Goal: Task Accomplishment & Management: Manage account settings

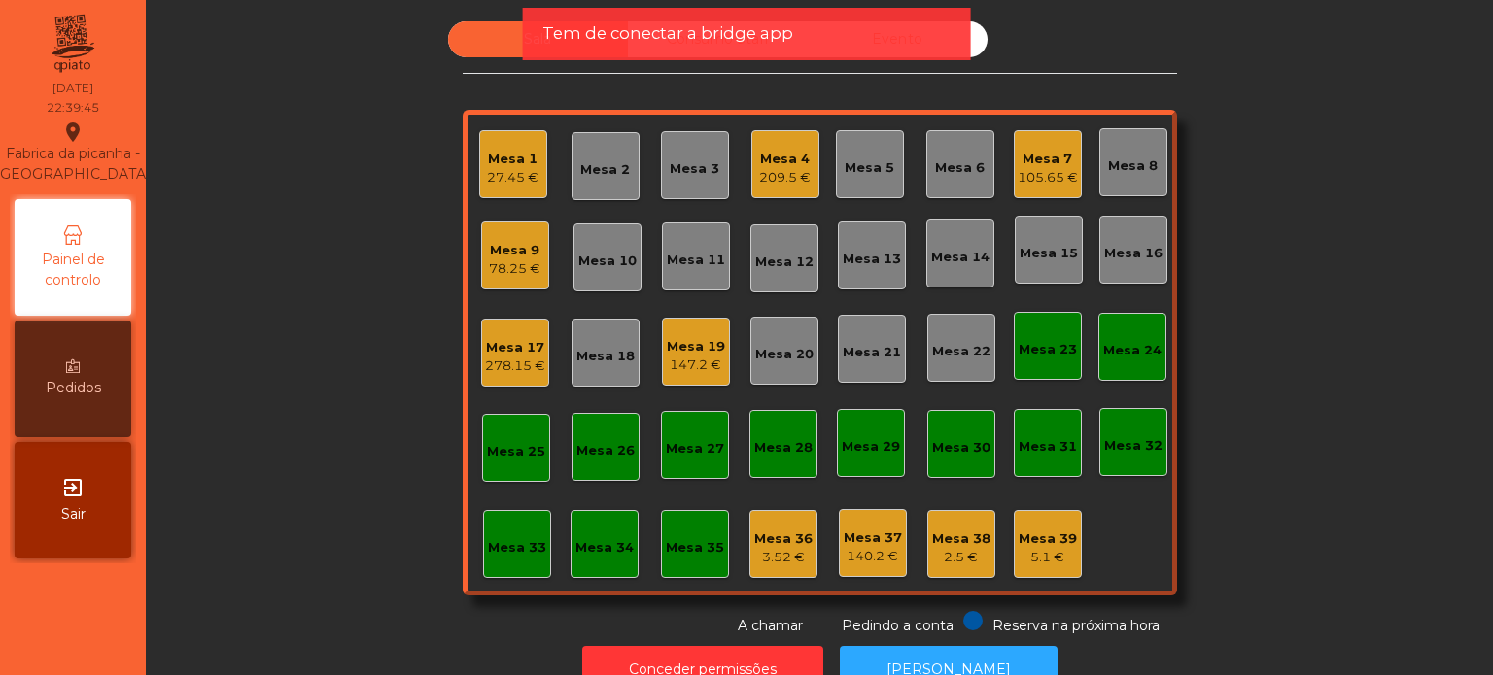
click at [791, 170] on div "209.5 €" at bounding box center [785, 177] width 52 height 19
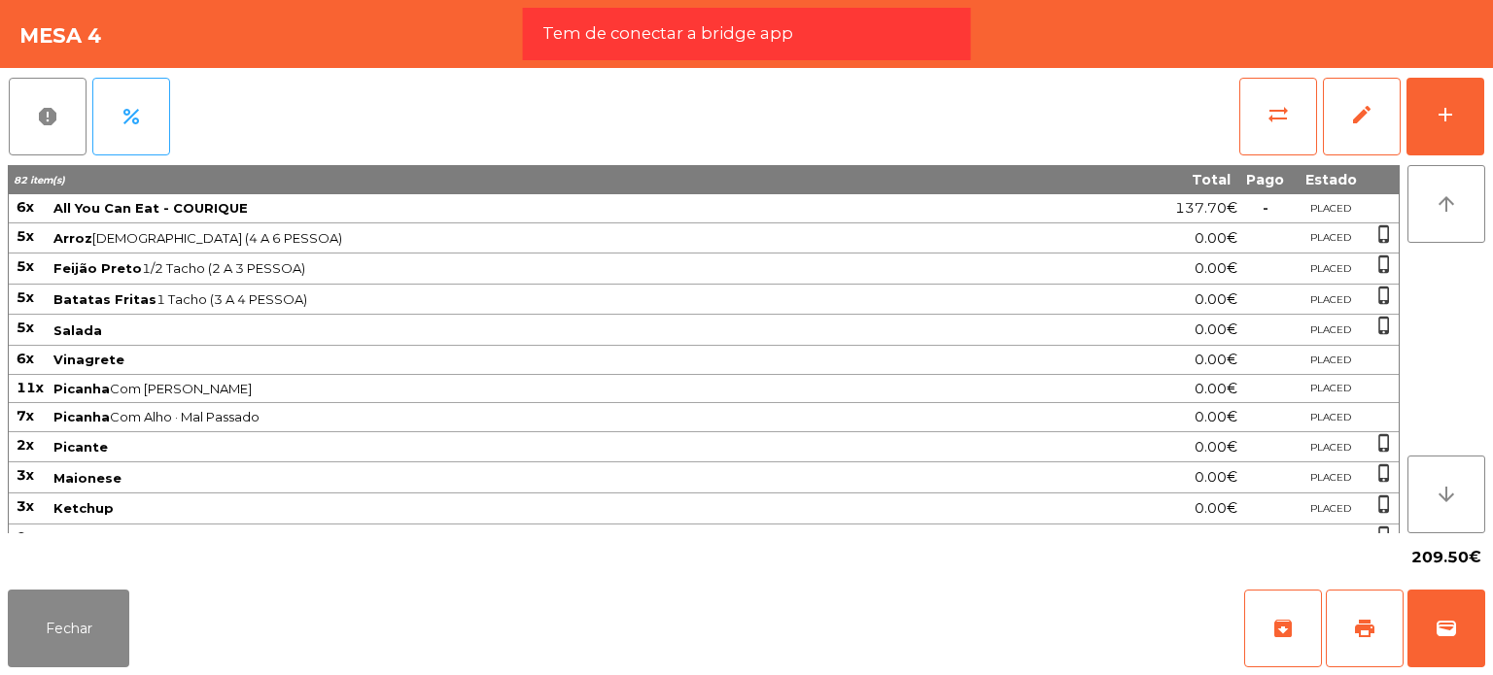
scroll to position [132, 0]
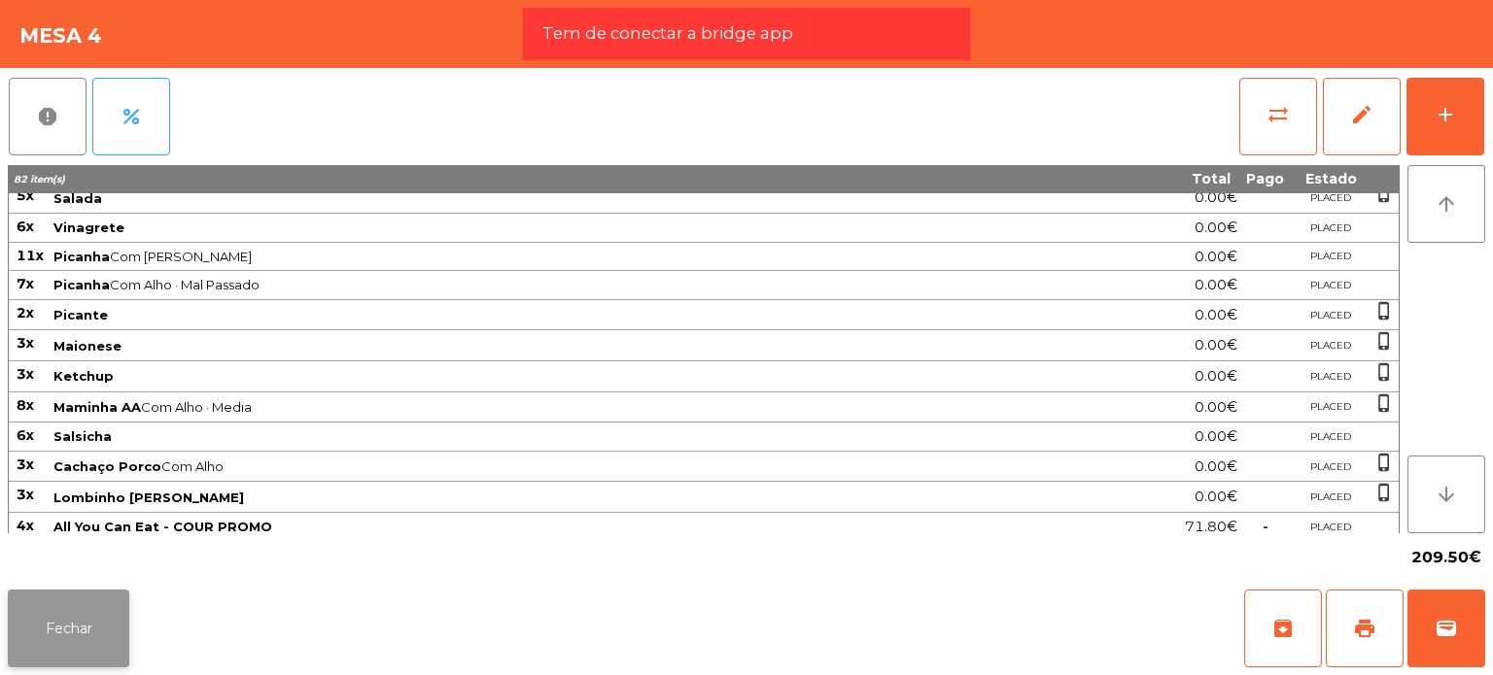
click at [72, 629] on button "Fechar" at bounding box center [68, 629] width 121 height 78
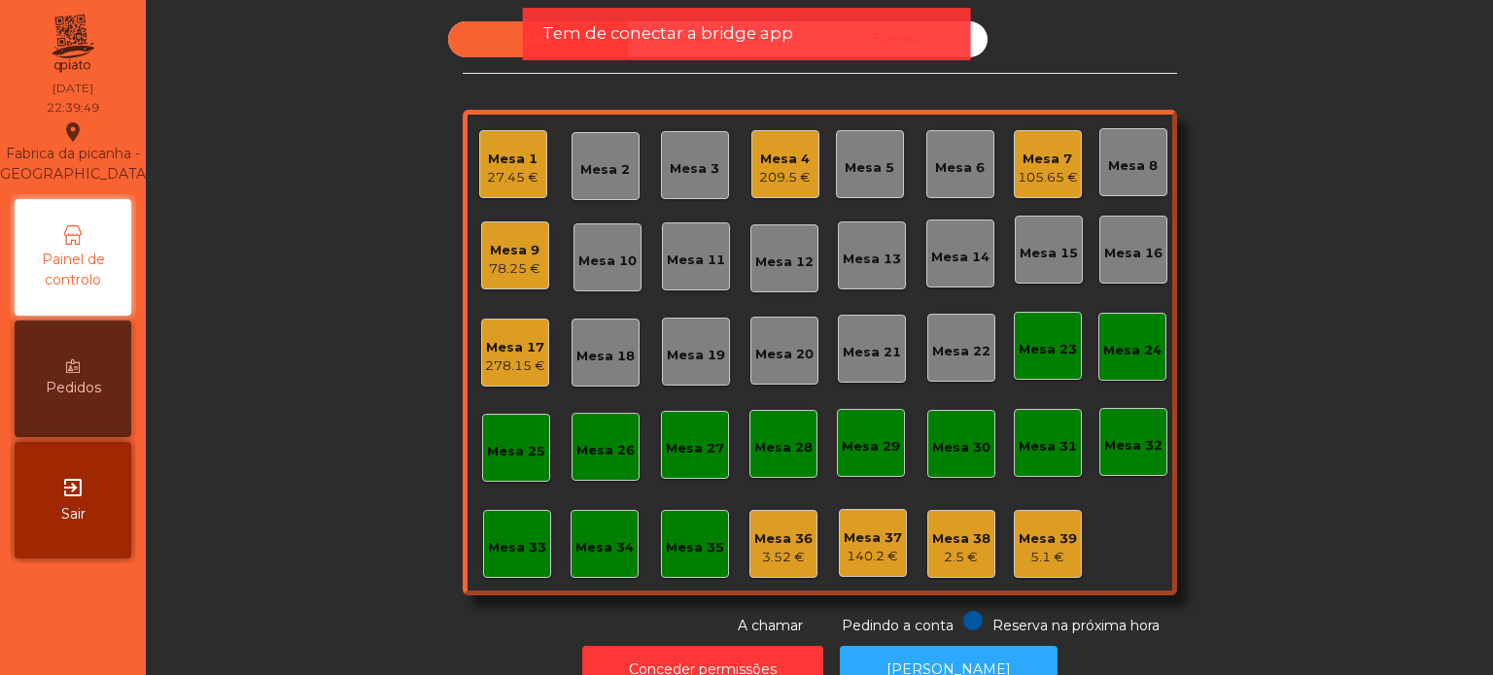
click at [759, 186] on div "209.5 €" at bounding box center [785, 177] width 52 height 19
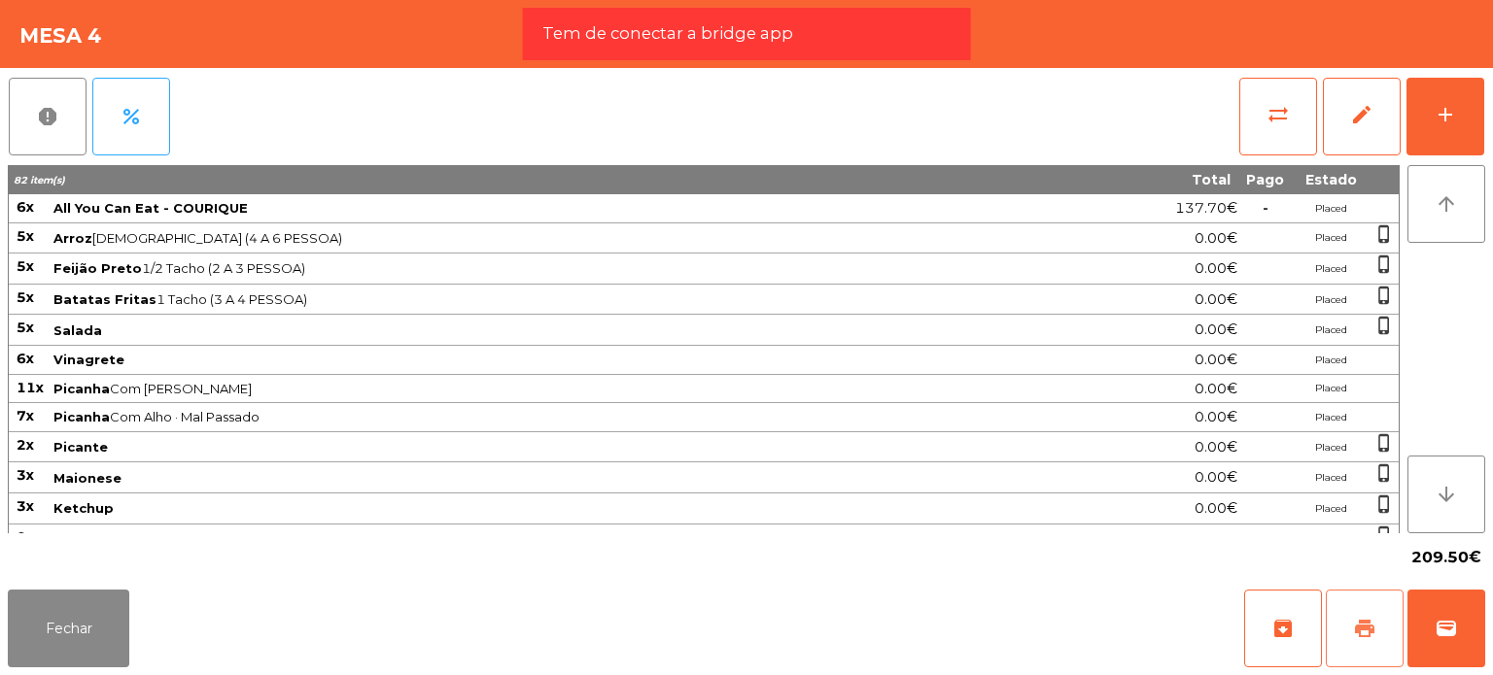
click at [1395, 624] on button "print" at bounding box center [1365, 629] width 78 height 78
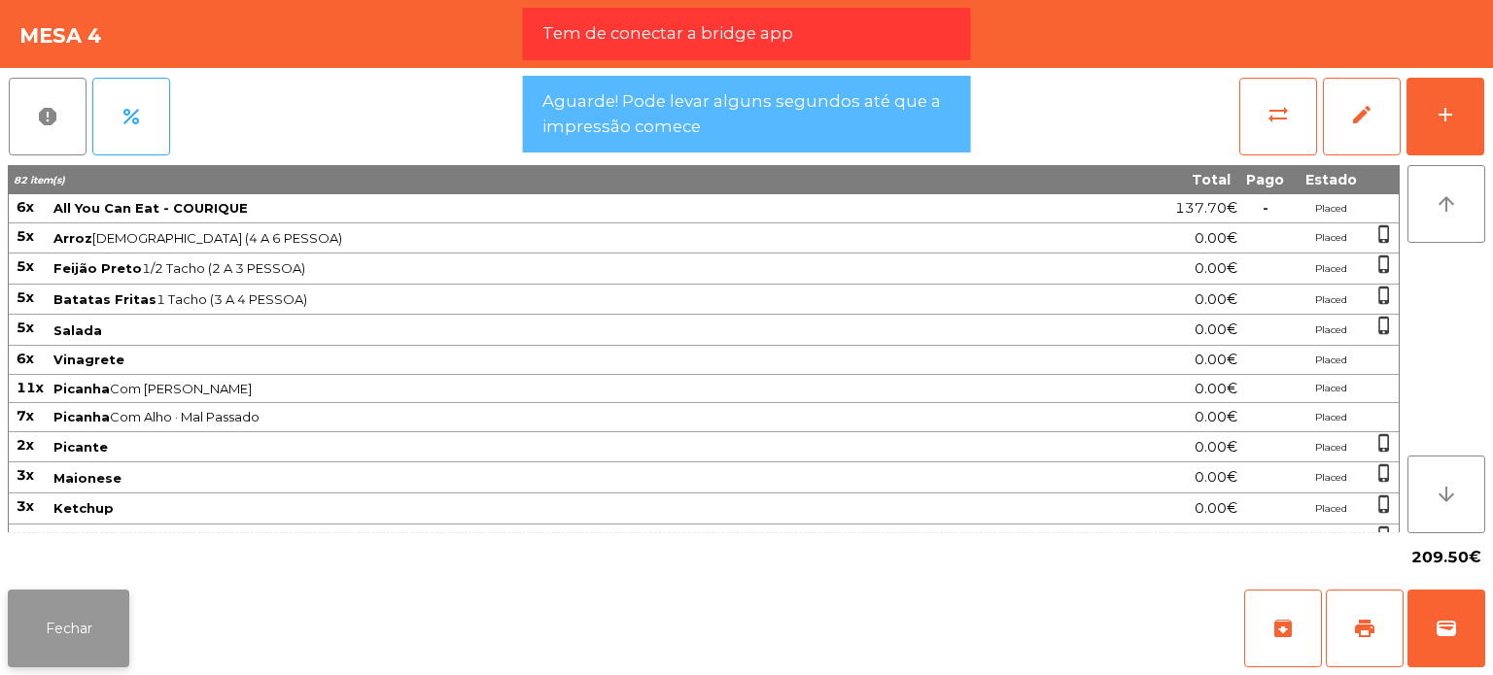
click at [46, 651] on button "Fechar" at bounding box center [68, 629] width 121 height 78
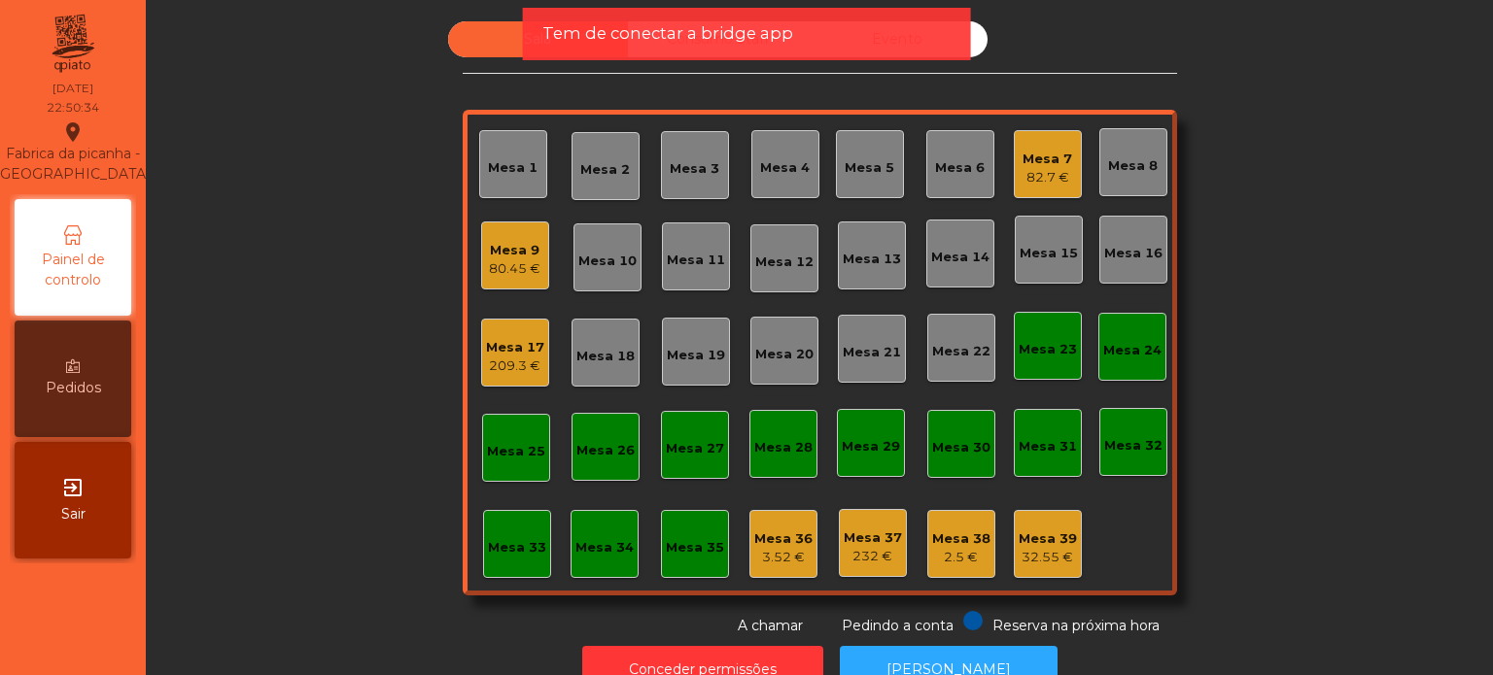
click at [631, 14] on div "Tem de conectar a bridge app" at bounding box center [747, 34] width 448 height 52
click at [639, 27] on span "Tem de conectar a bridge app" at bounding box center [667, 33] width 251 height 24
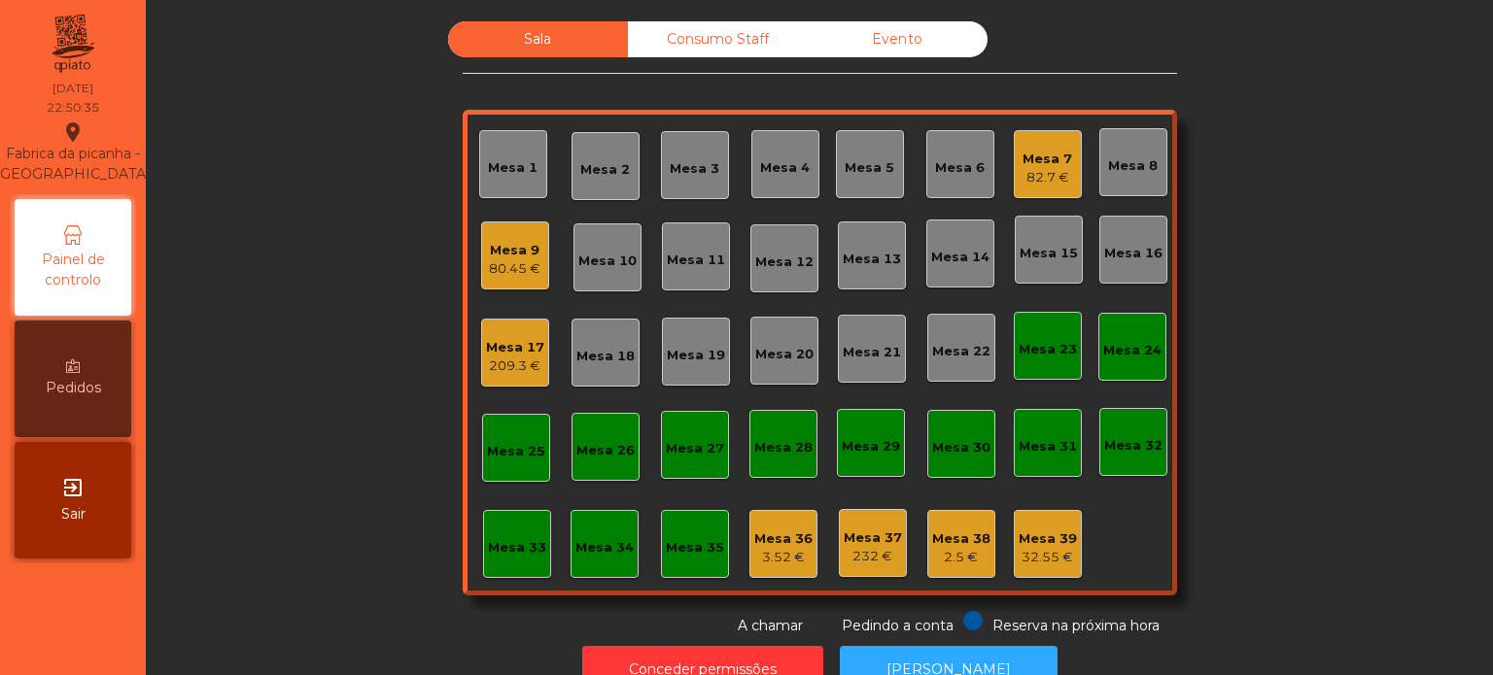
click at [639, 27] on div "Consumo Staff" at bounding box center [718, 39] width 180 height 36
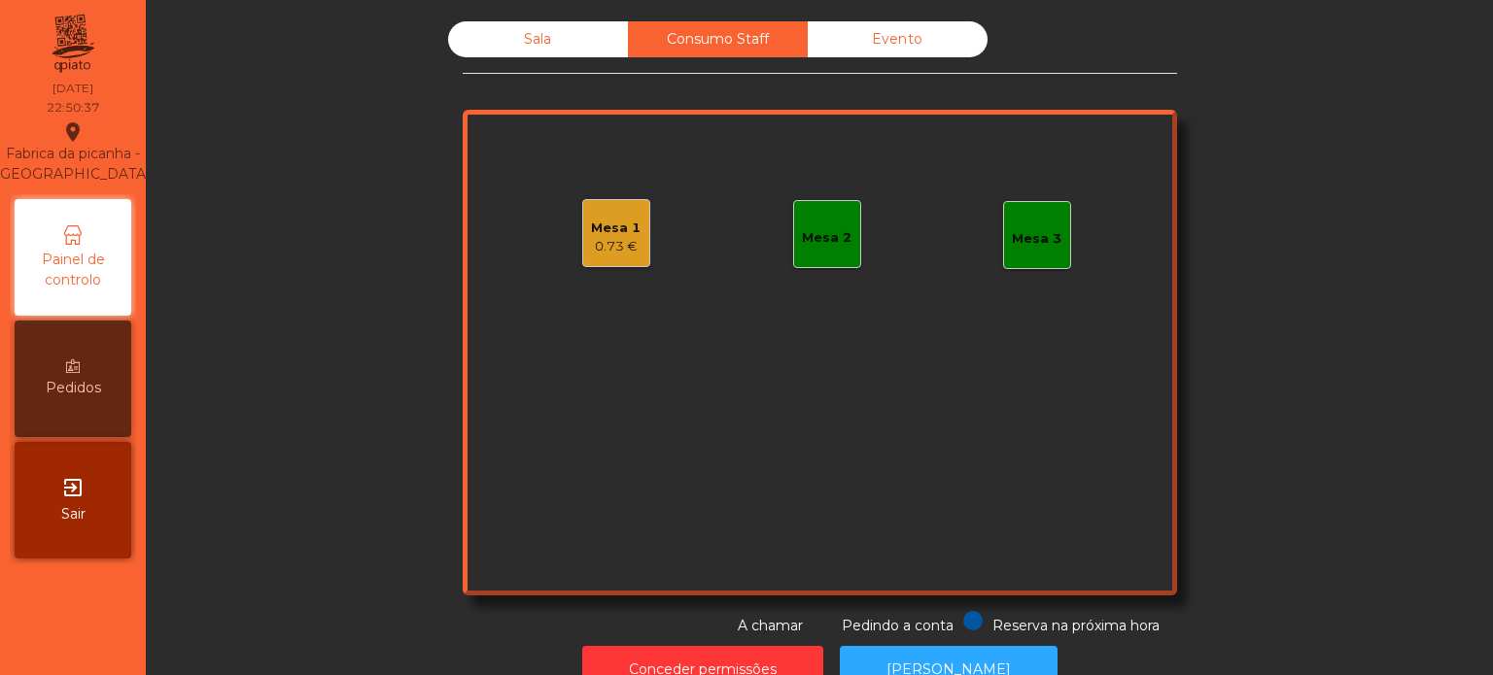
click at [554, 46] on div "Sala" at bounding box center [538, 39] width 180 height 36
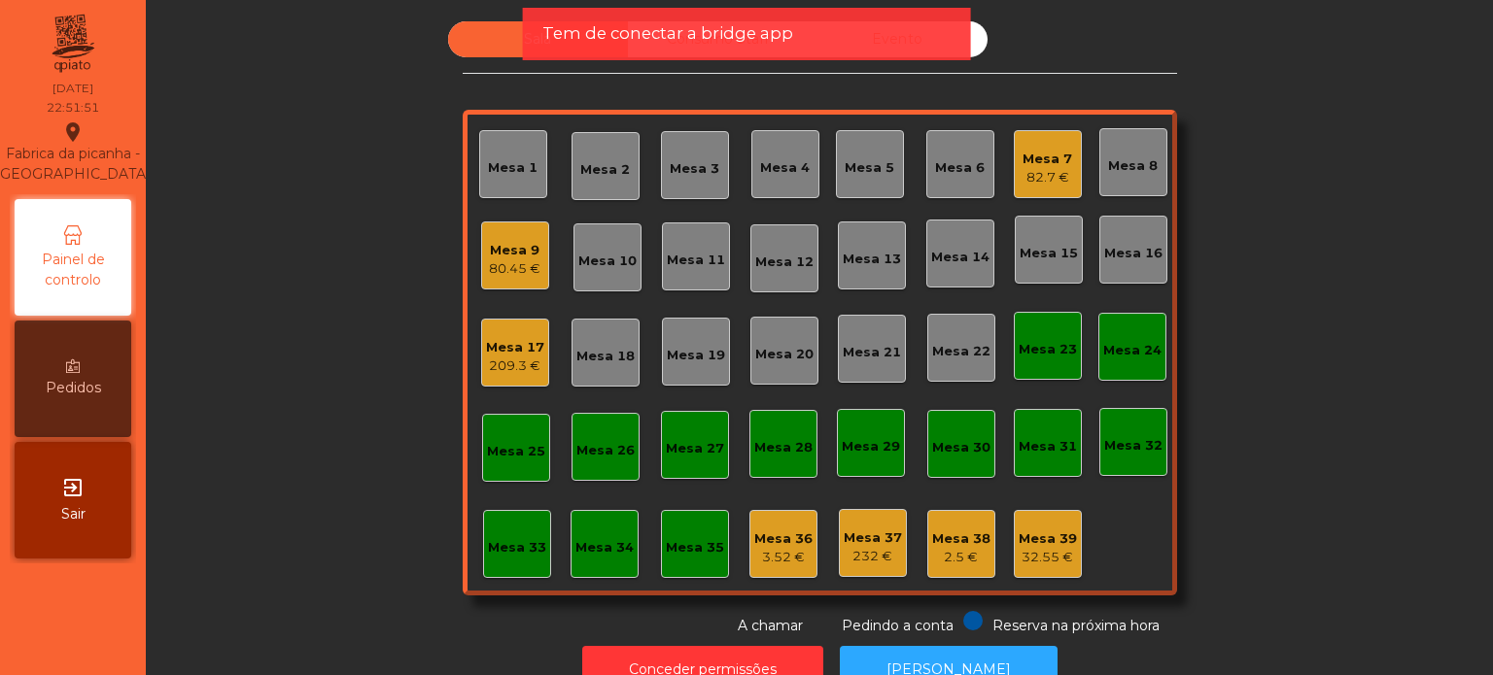
click at [658, 46] on span "Tem de conectar a bridge app" at bounding box center [667, 33] width 251 height 24
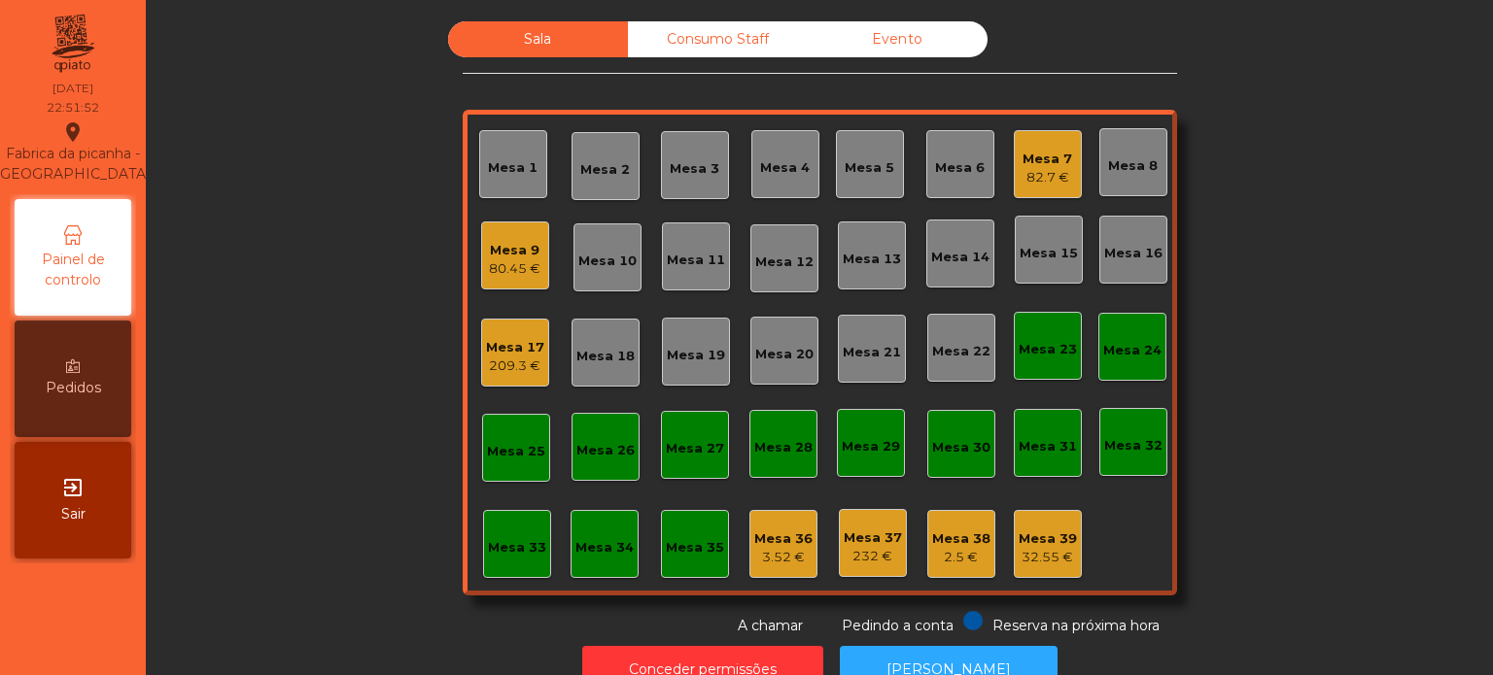
click at [656, 38] on div "Consumo Staff" at bounding box center [718, 39] width 180 height 36
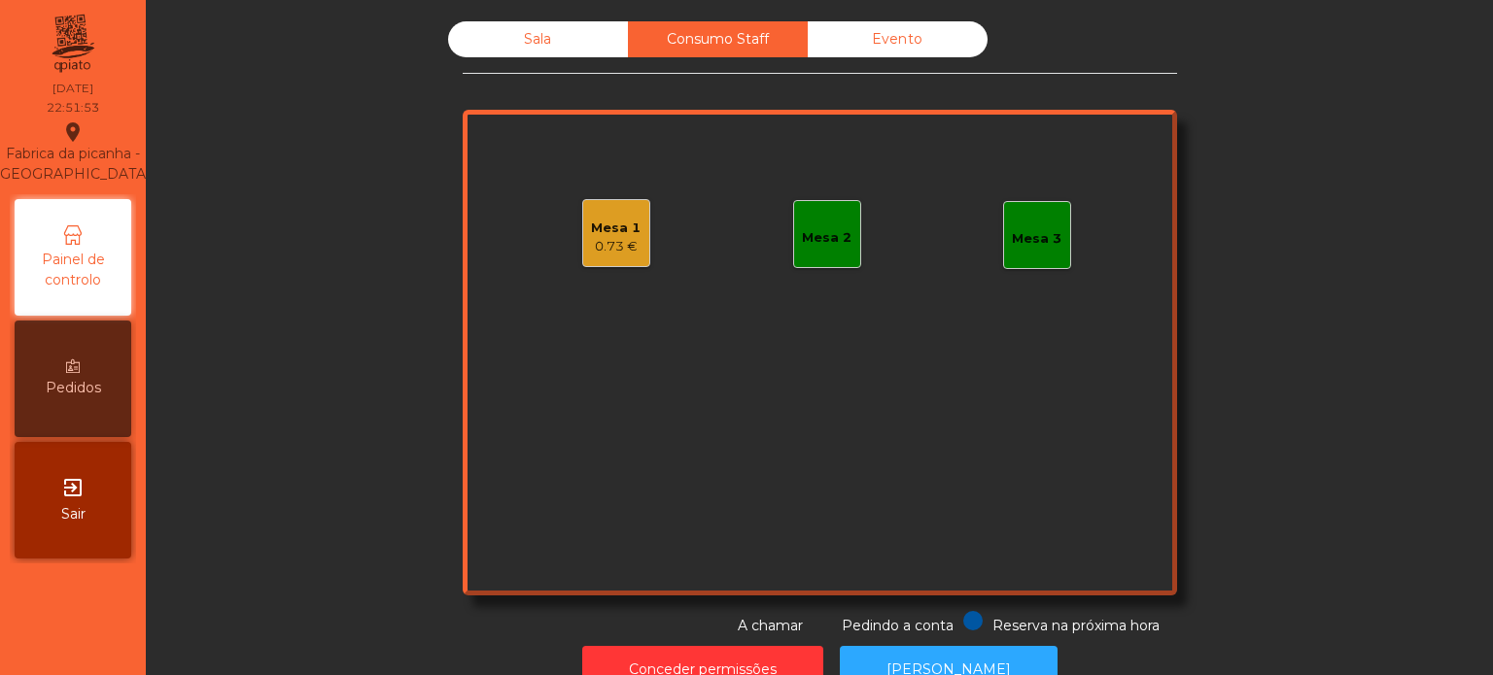
click at [554, 23] on div "Sala" at bounding box center [538, 39] width 180 height 36
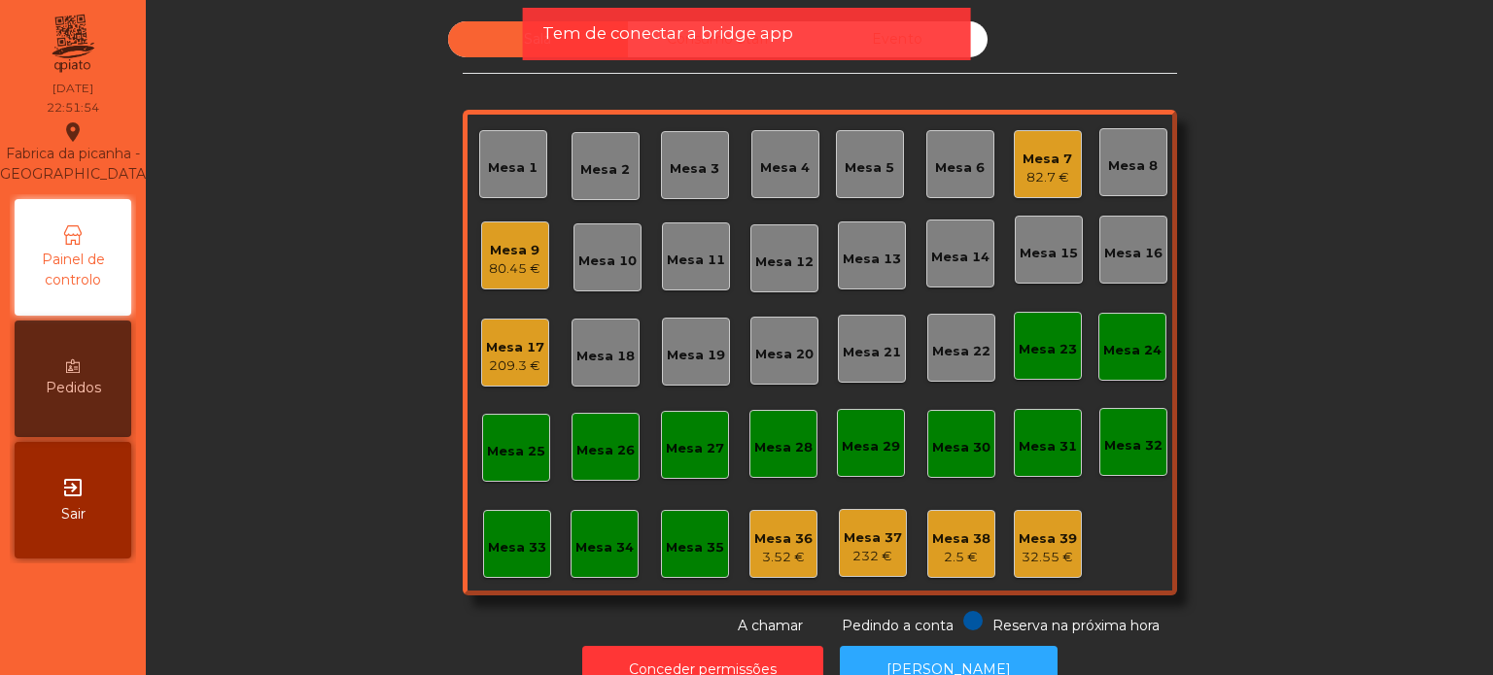
click at [554, 23] on span "Tem de conectar a bridge app" at bounding box center [667, 33] width 251 height 24
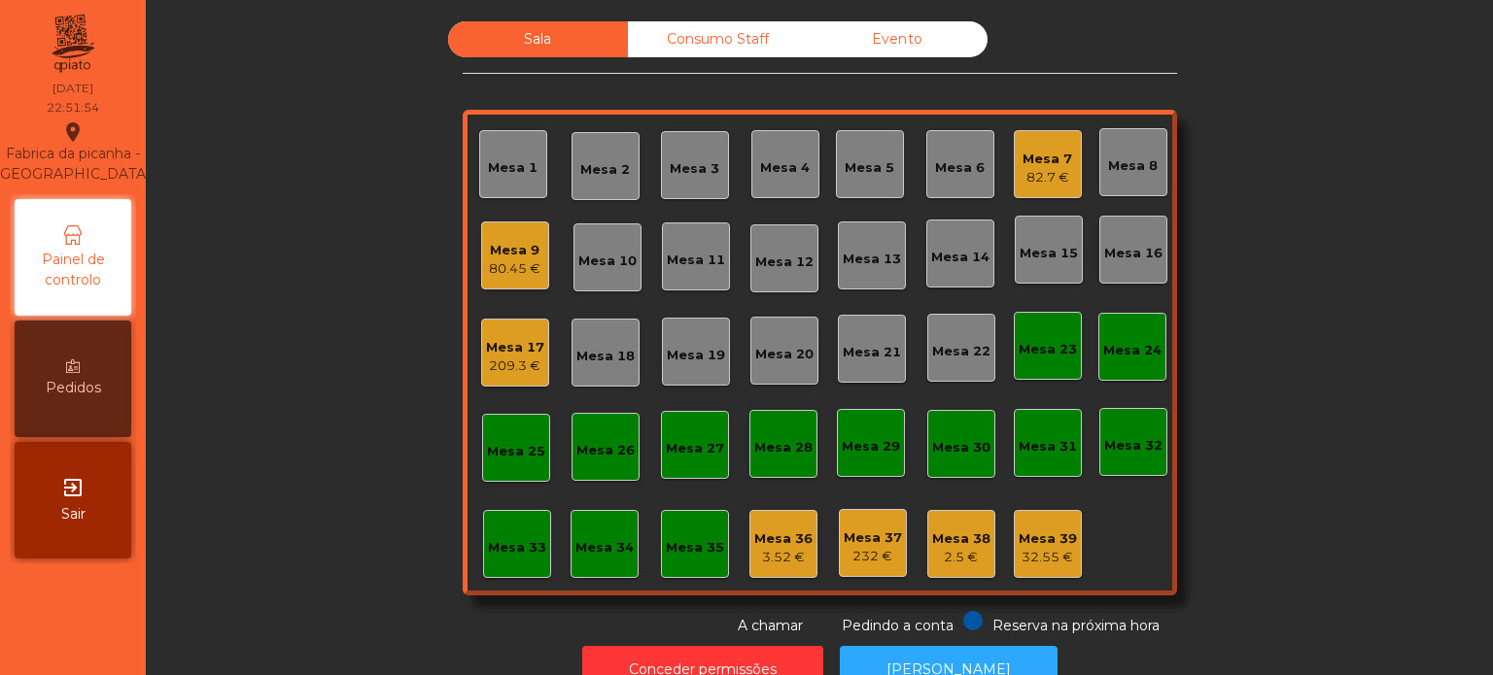
click at [554, 23] on span "Tem de conectar a bridge app" at bounding box center [667, 33] width 251 height 24
click at [339, 224] on div "Sala Consumo Staff Evento Mesa 1 [GEOGRAPHIC_DATA] 3 Mesa 4 Mesa 5 Mesa 6 Mesa …" at bounding box center [819, 328] width 1294 height 615
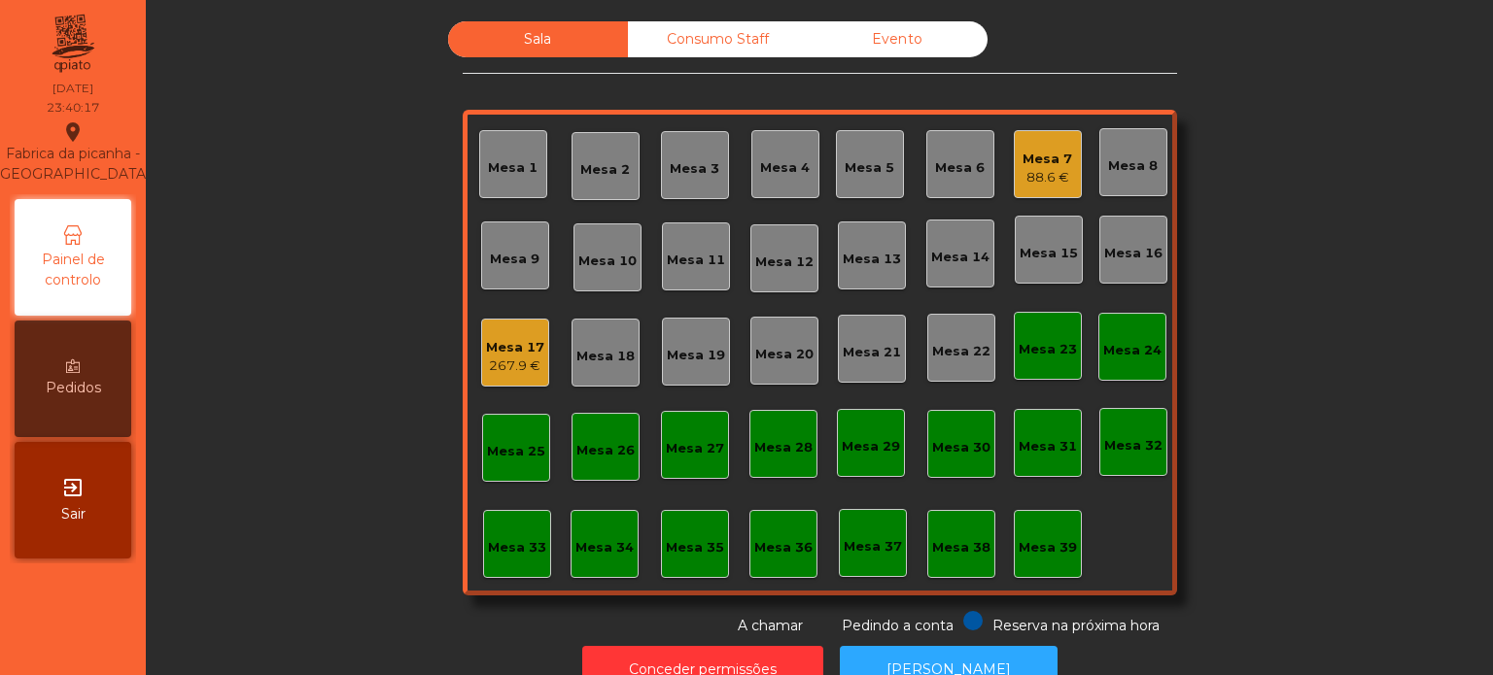
click at [1057, 160] on div "Mesa 7" at bounding box center [1047, 159] width 50 height 19
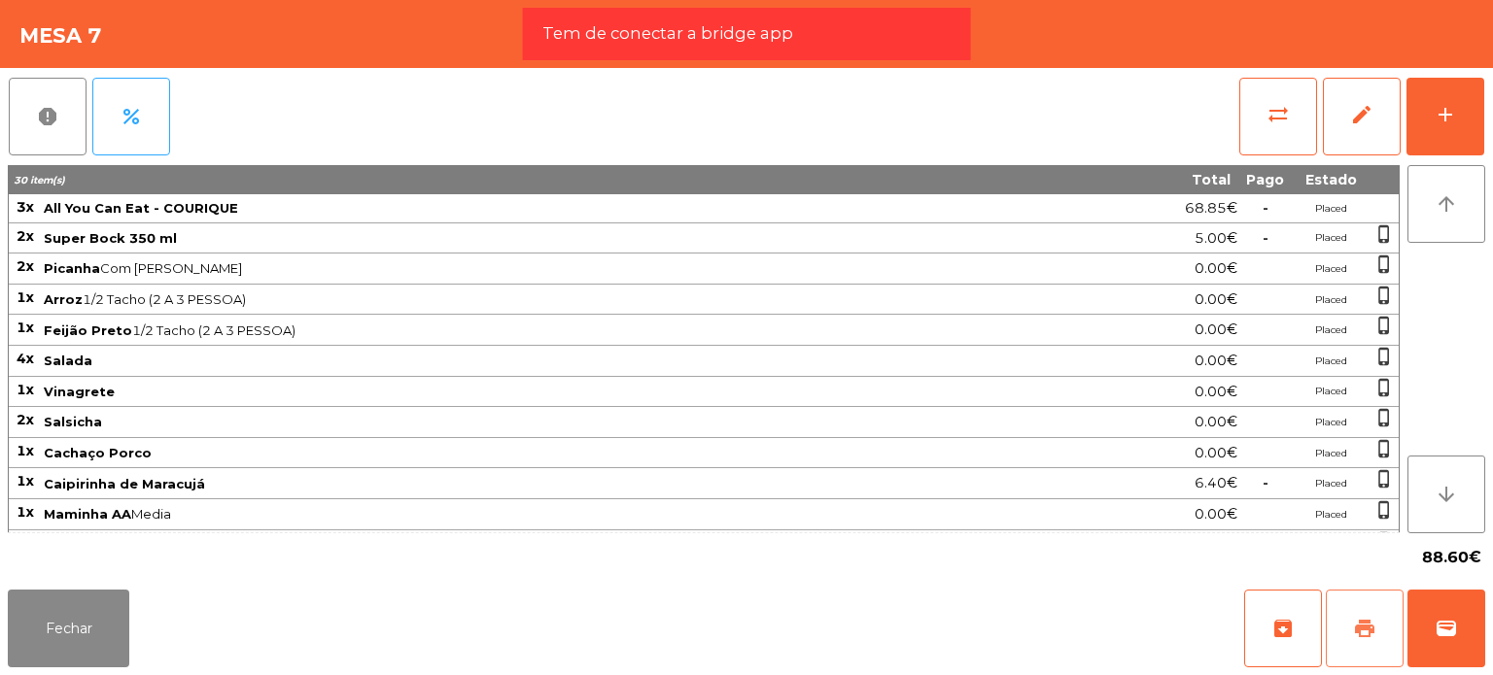
click at [1368, 621] on span "print" at bounding box center [1364, 628] width 23 height 23
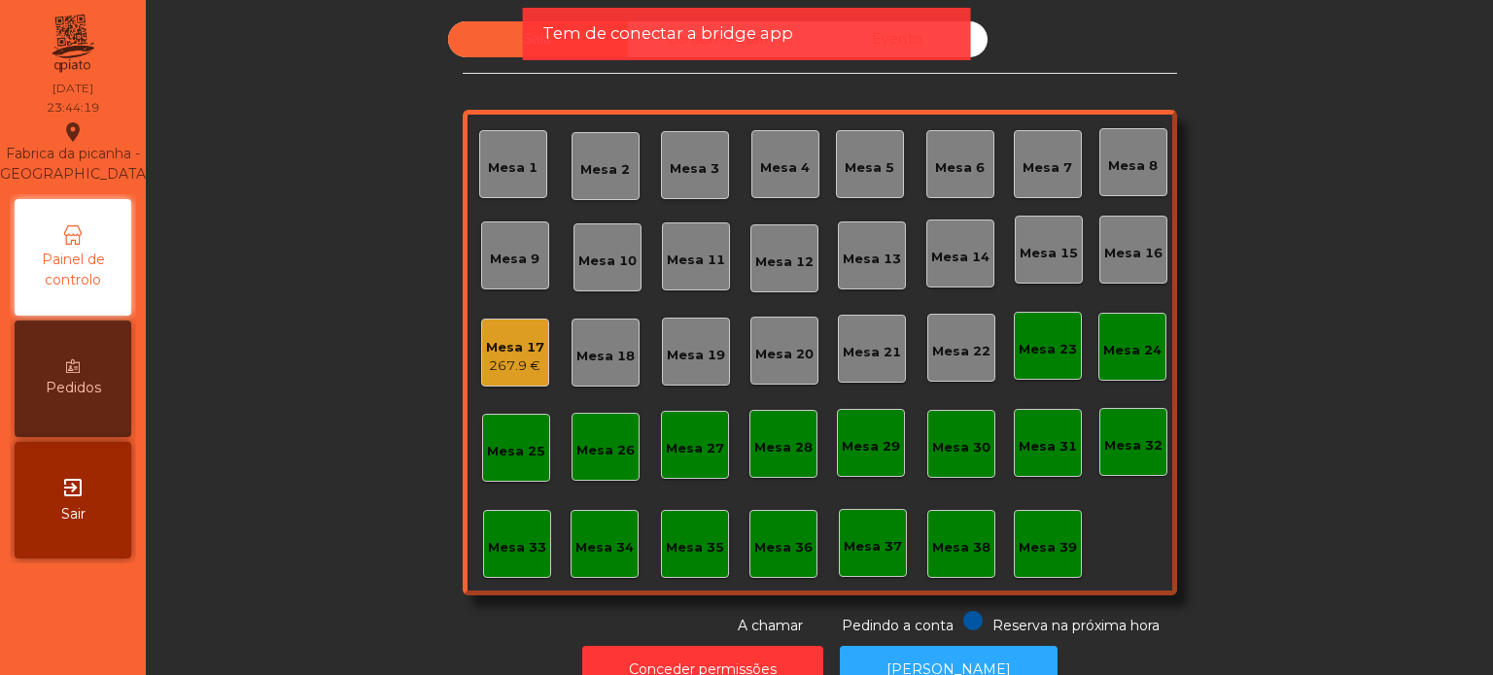
click at [744, 57] on div "Tem de conectar a bridge app" at bounding box center [747, 34] width 448 height 52
drag, startPoint x: 744, startPoint y: 57, endPoint x: 672, endPoint y: 7, distance: 87.9
click at [672, 7] on div "Sala Consumo Staff Evento Mesa 1 [GEOGRAPHIC_DATA] 3 Mesa 4 Mesa 5 Mesa 6 [GEOG…" at bounding box center [819, 337] width 1347 height 675
click at [688, 48] on div "Tem de conectar a bridge app" at bounding box center [747, 34] width 448 height 52
drag, startPoint x: 688, startPoint y: 48, endPoint x: 705, endPoint y: 26, distance: 27.0
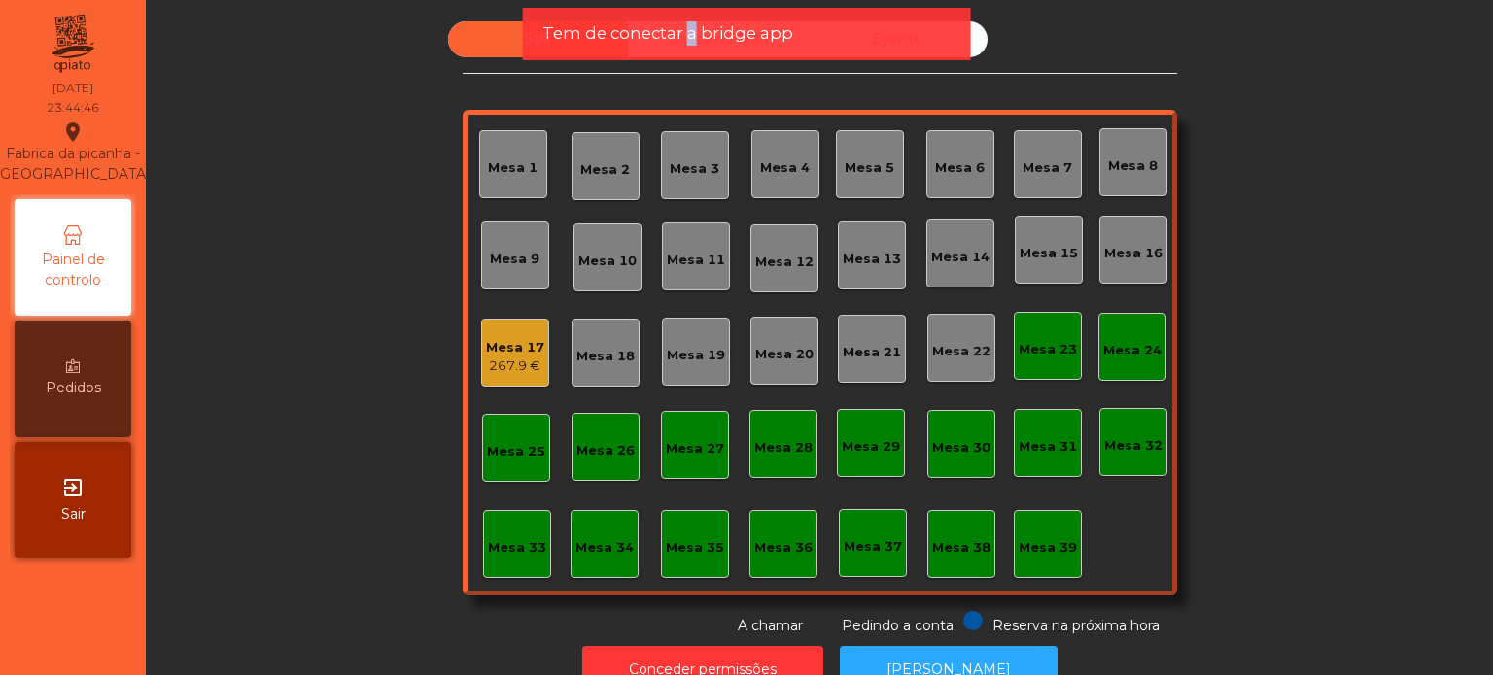
click at [705, 26] on div "Tem de conectar a bridge app" at bounding box center [747, 34] width 448 height 52
click at [705, 26] on span "Tem de conectar a bridge app" at bounding box center [667, 33] width 251 height 24
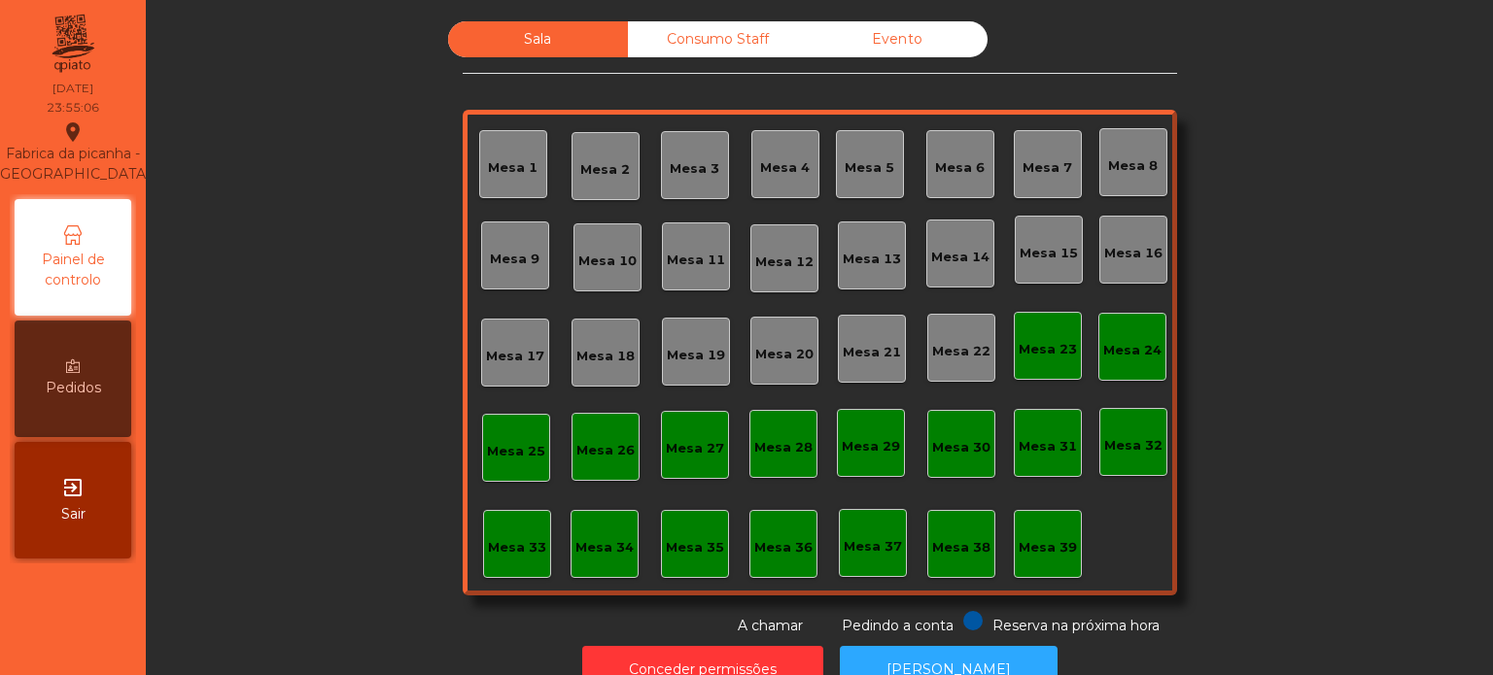
scroll to position [53, 0]
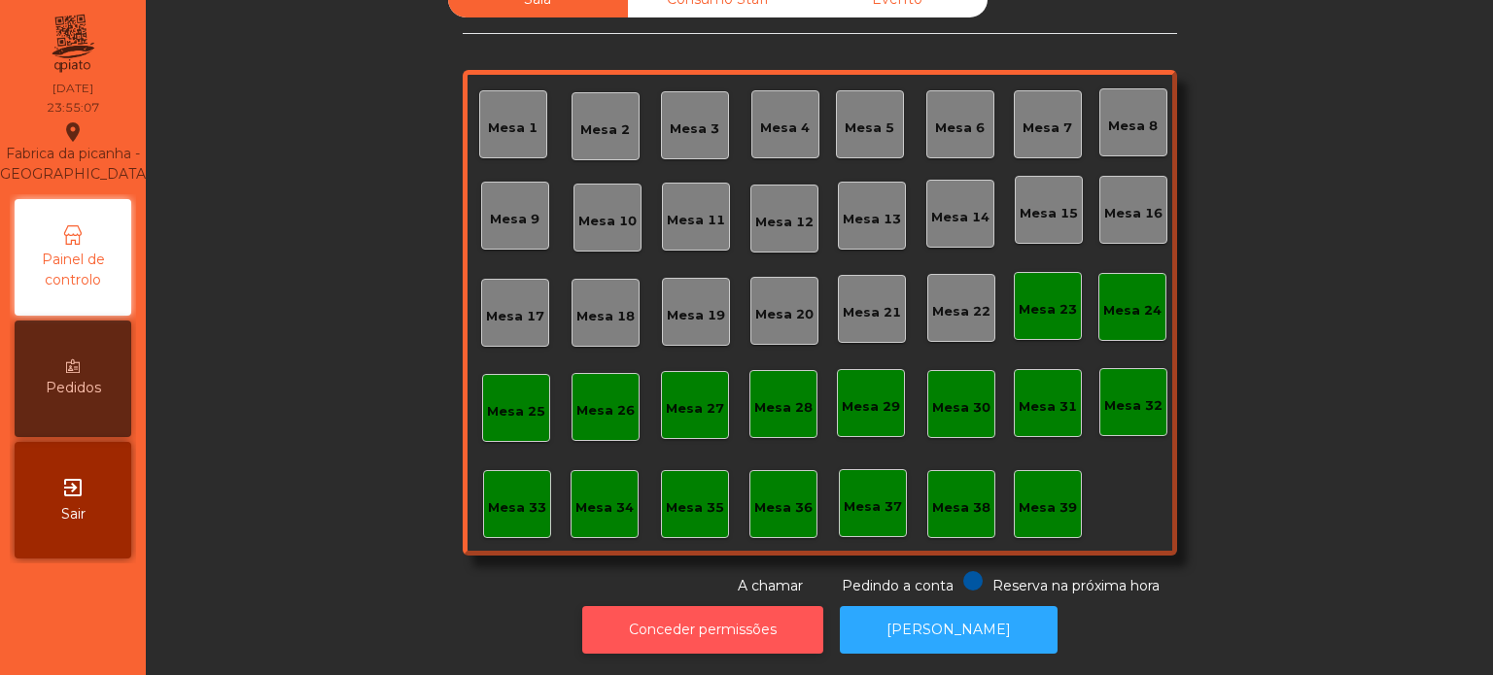
click at [724, 606] on button "Conceder permissões" at bounding box center [702, 630] width 241 height 48
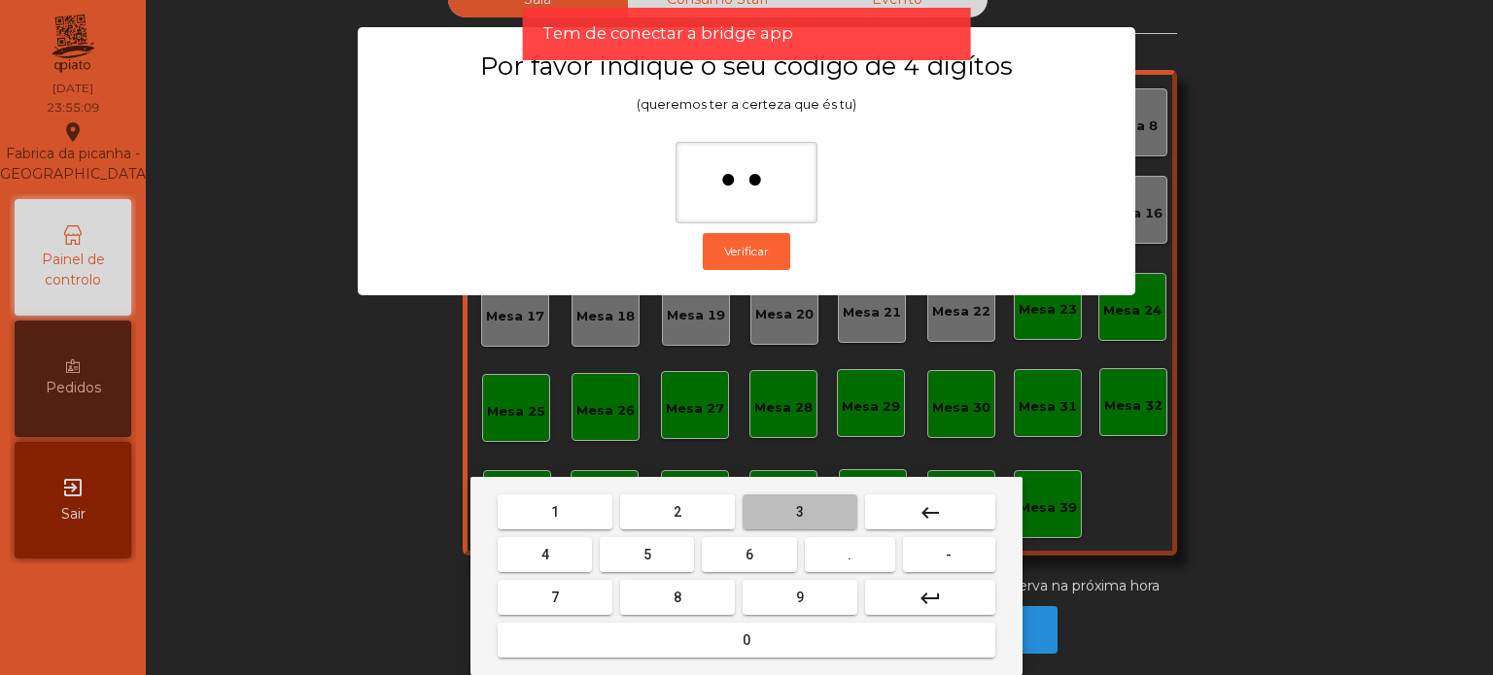
type input "***"
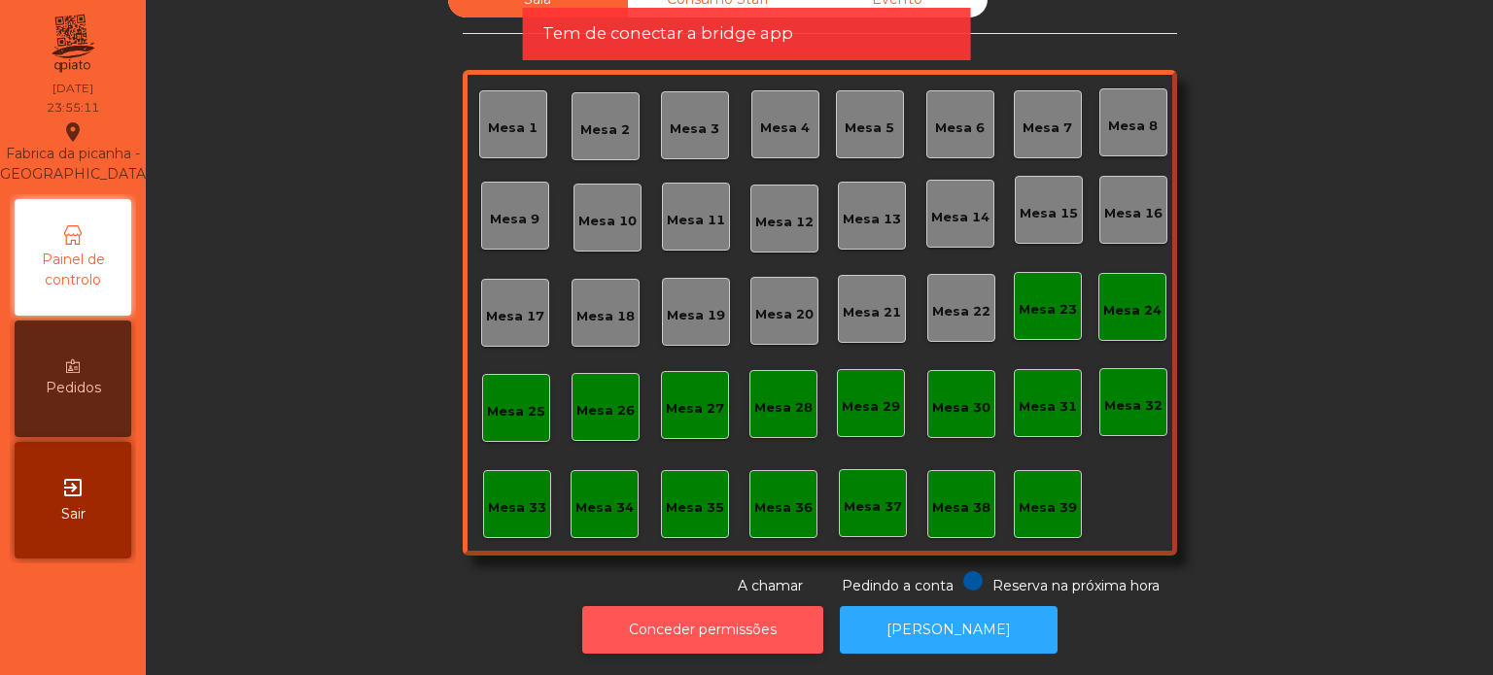
click at [736, 625] on button "Conceder permissões" at bounding box center [702, 630] width 241 height 48
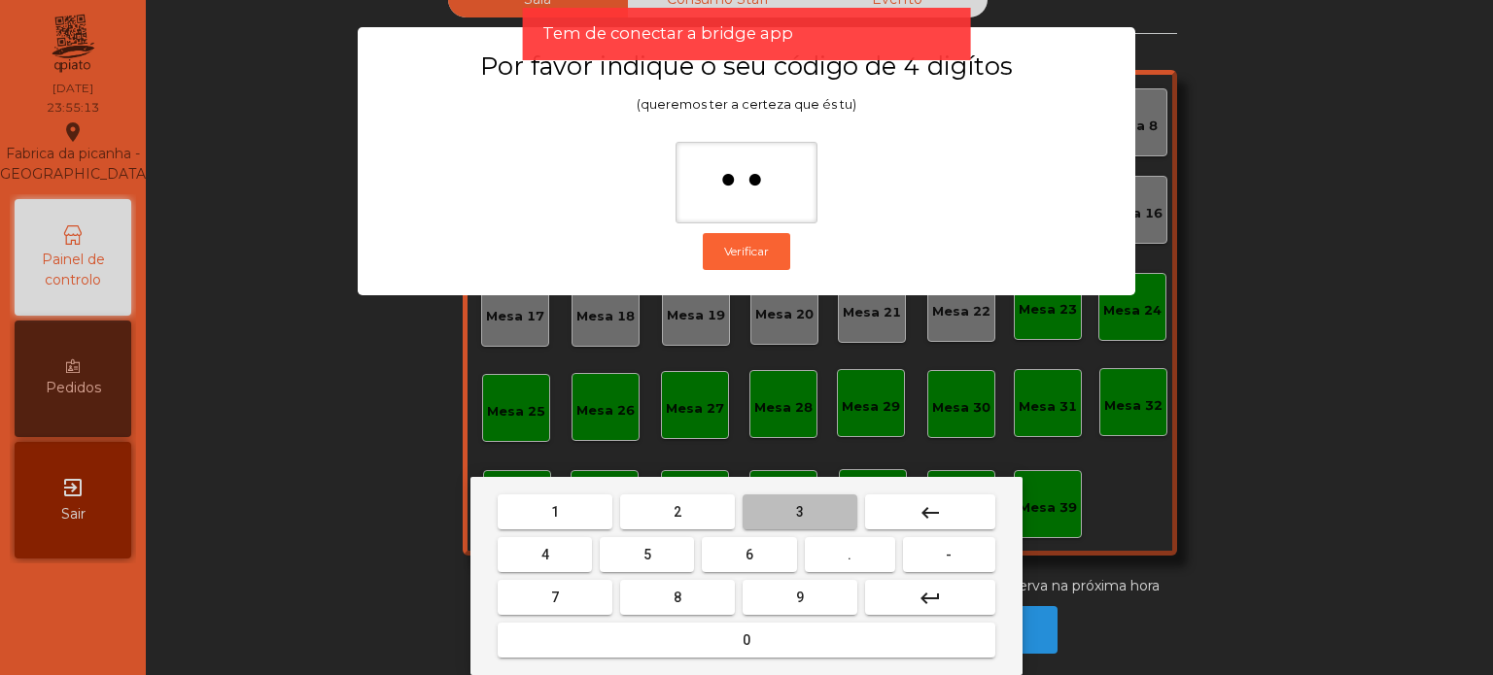
type input "***"
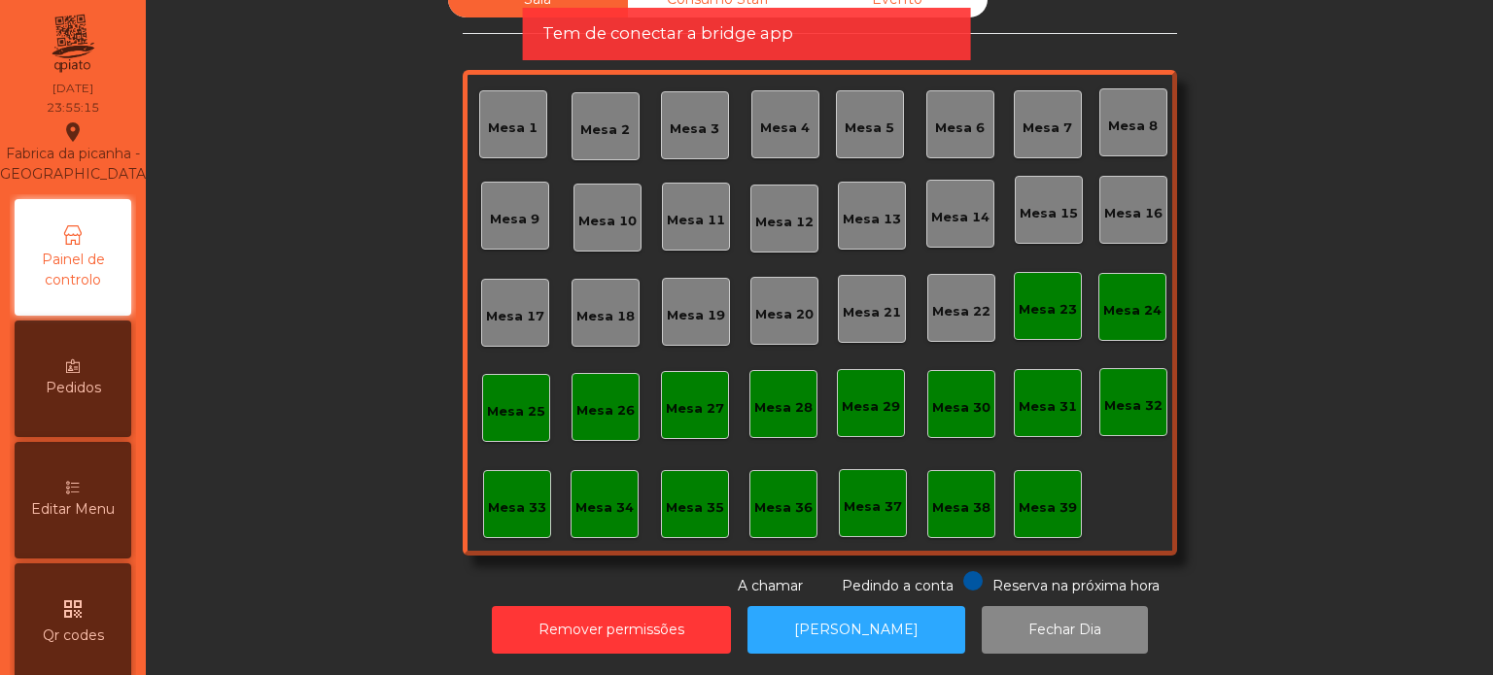
click at [1016, 597] on div "Remover permissões Abrir [PERSON_NAME] Dia" at bounding box center [819, 630] width 1294 height 67
click at [1007, 615] on button "Fechar Dia" at bounding box center [1065, 630] width 166 height 48
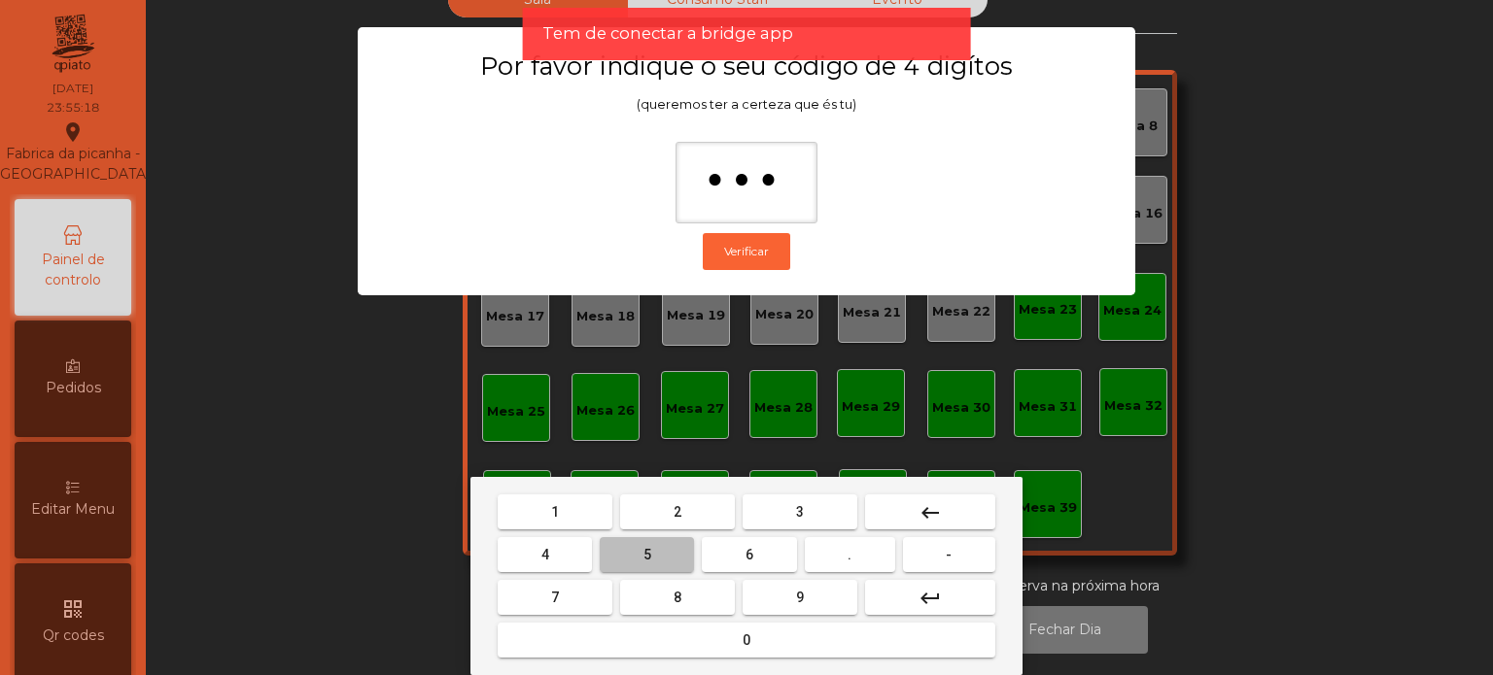
type input "****"
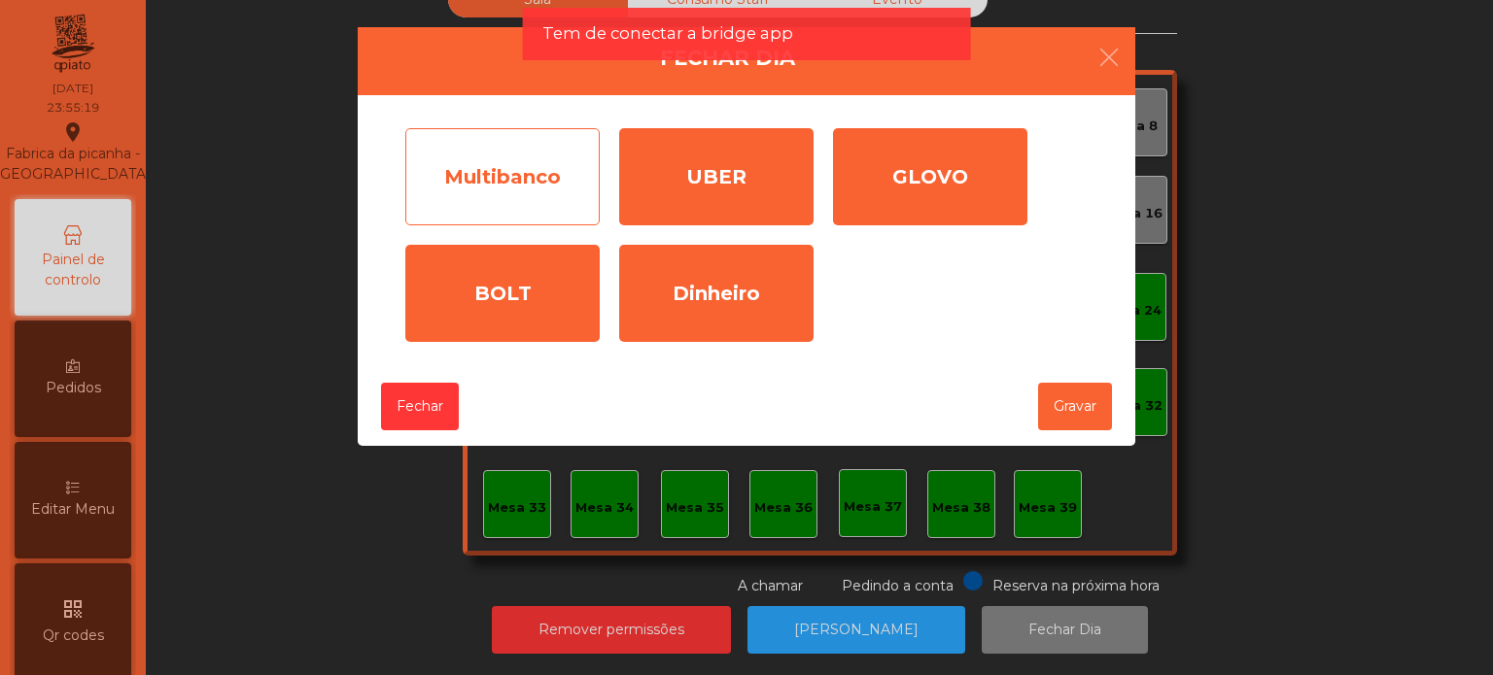
click at [504, 165] on div "Multibanco" at bounding box center [502, 176] width 194 height 97
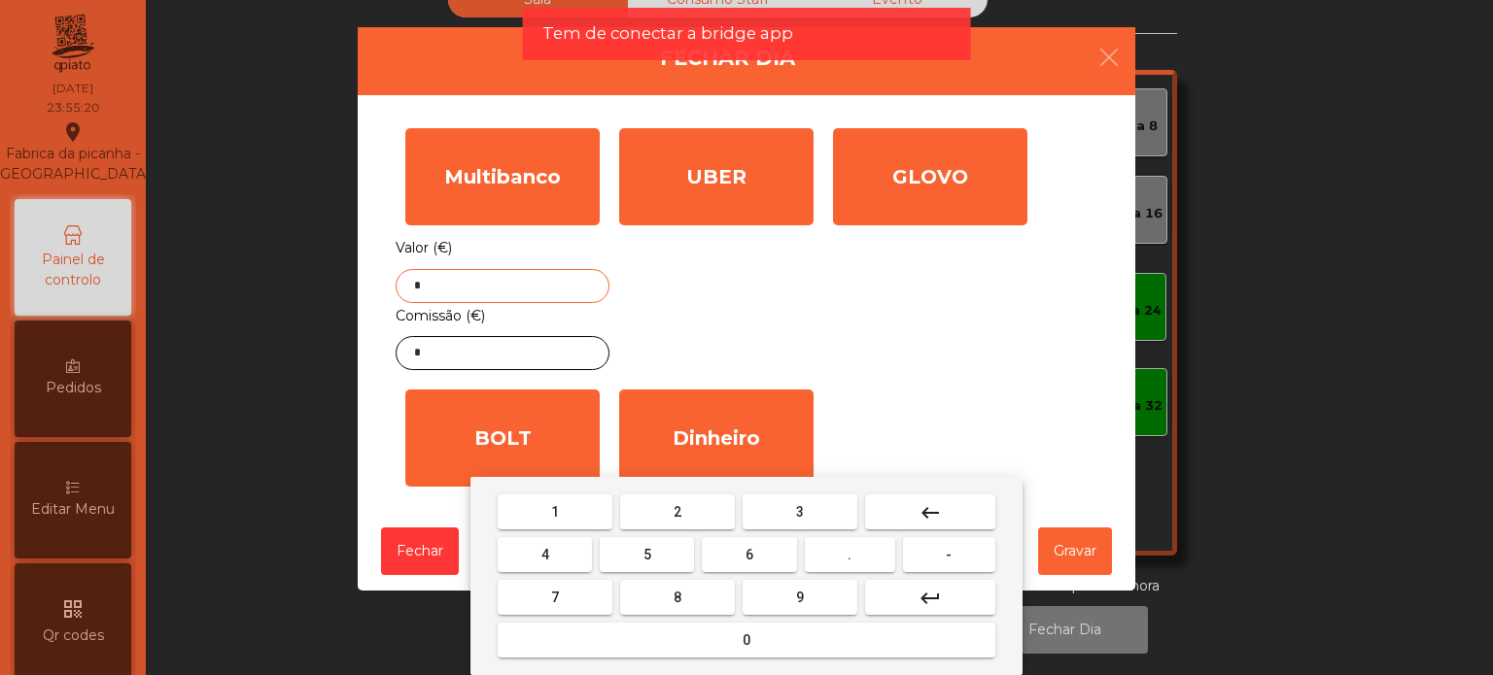
click at [479, 280] on input "*" at bounding box center [503, 286] width 214 height 34
type input "*******"
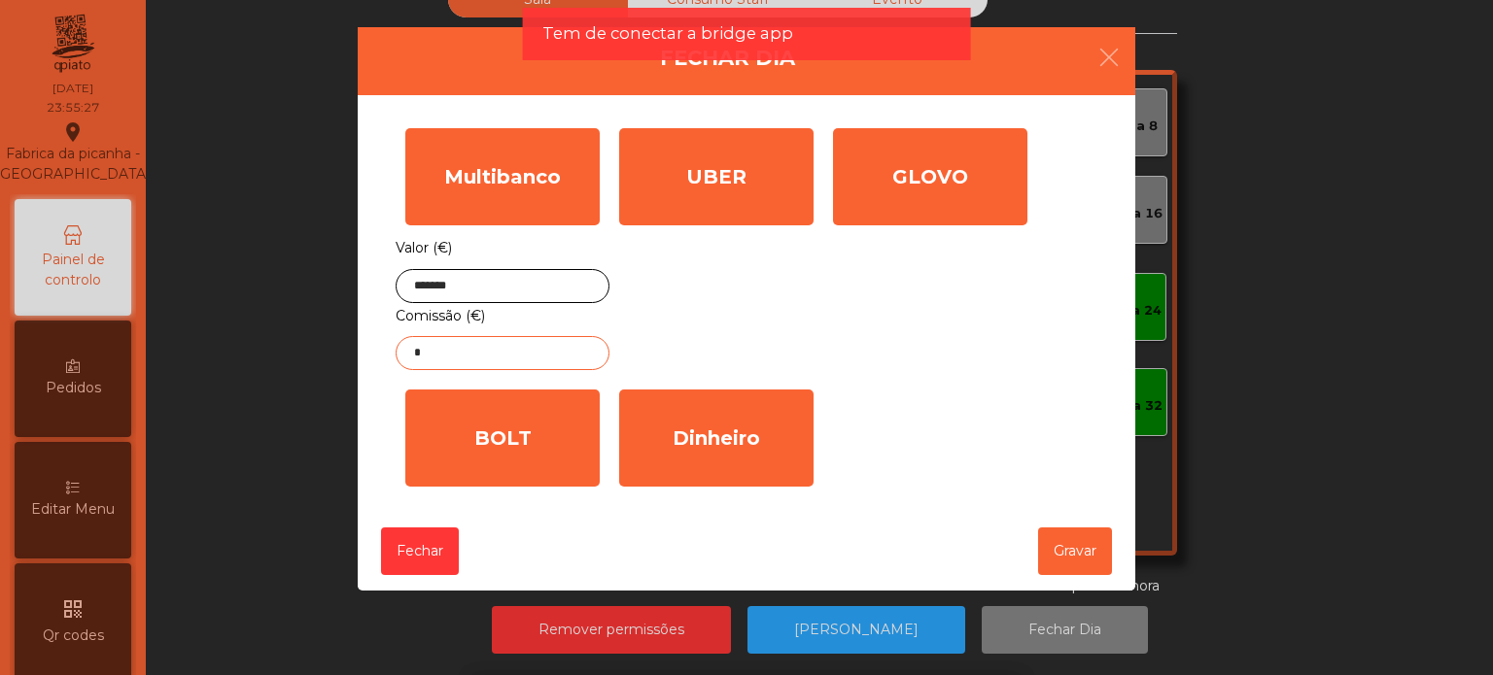
click at [464, 360] on input "*" at bounding box center [503, 353] width 214 height 34
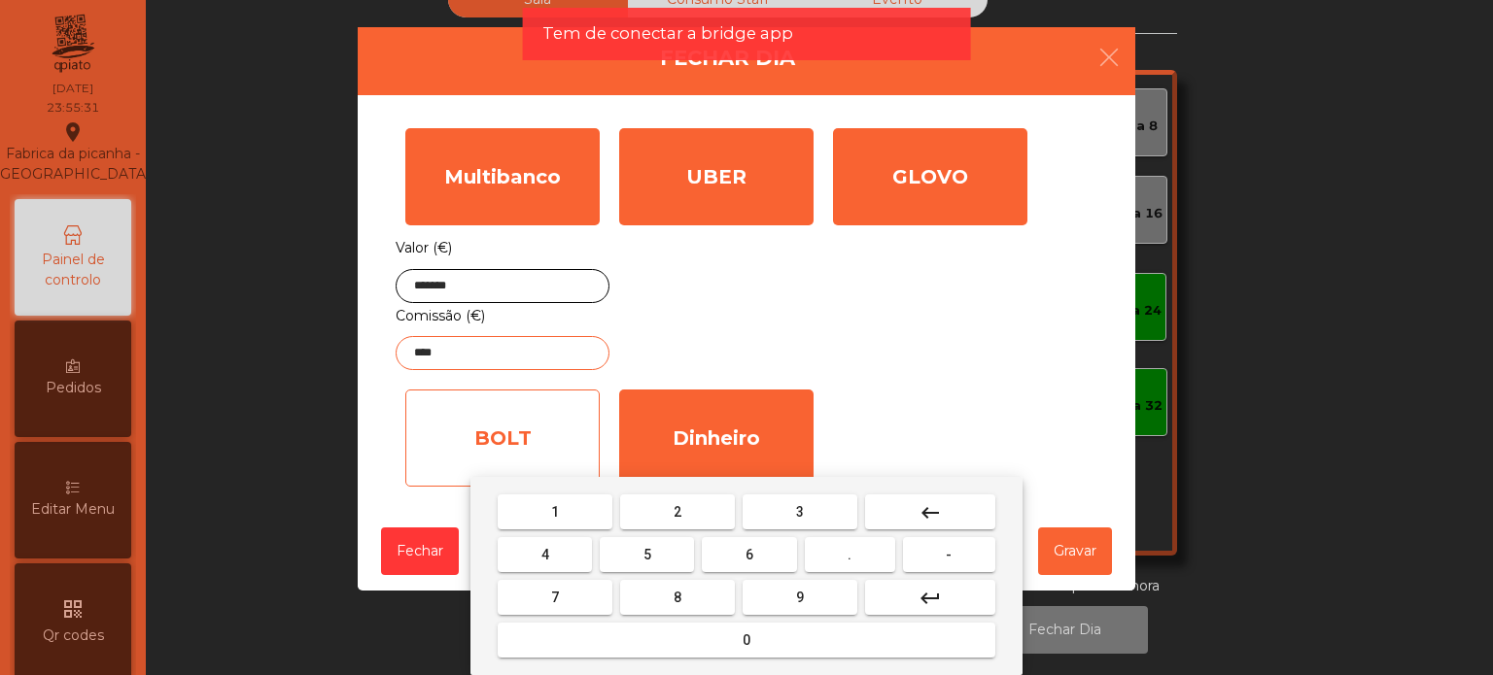
type input "****"
click at [472, 419] on div "BOLT" at bounding box center [502, 438] width 194 height 97
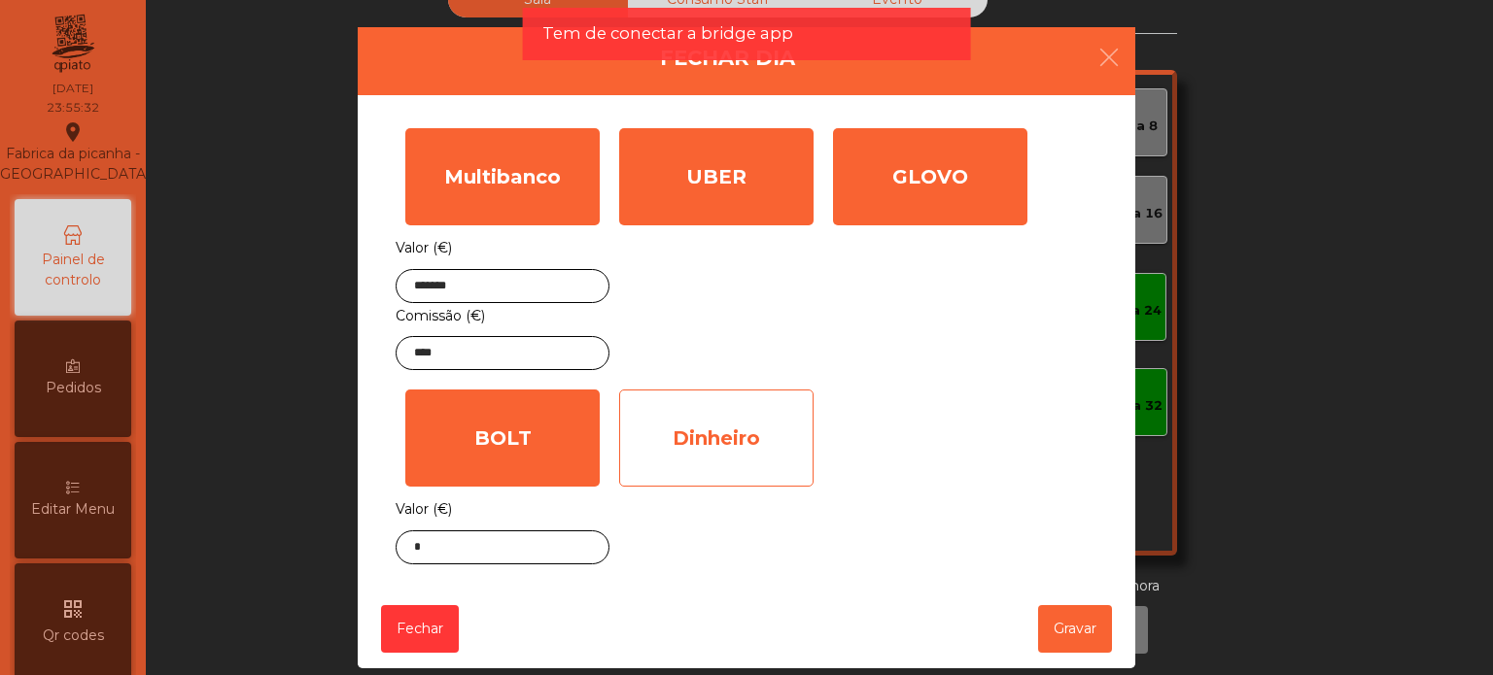
click at [663, 420] on div "Dinheiro" at bounding box center [716, 438] width 194 height 97
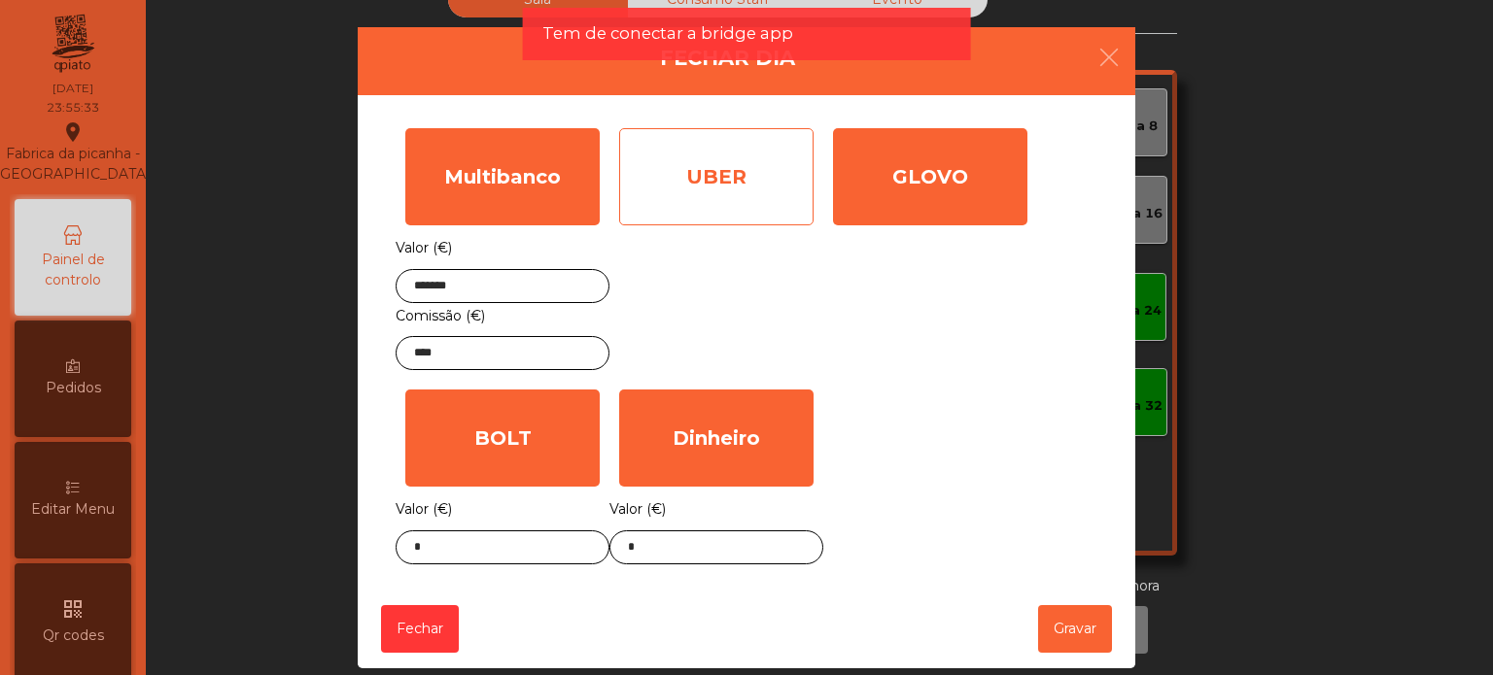
click at [721, 143] on div "UBER" at bounding box center [716, 176] width 194 height 97
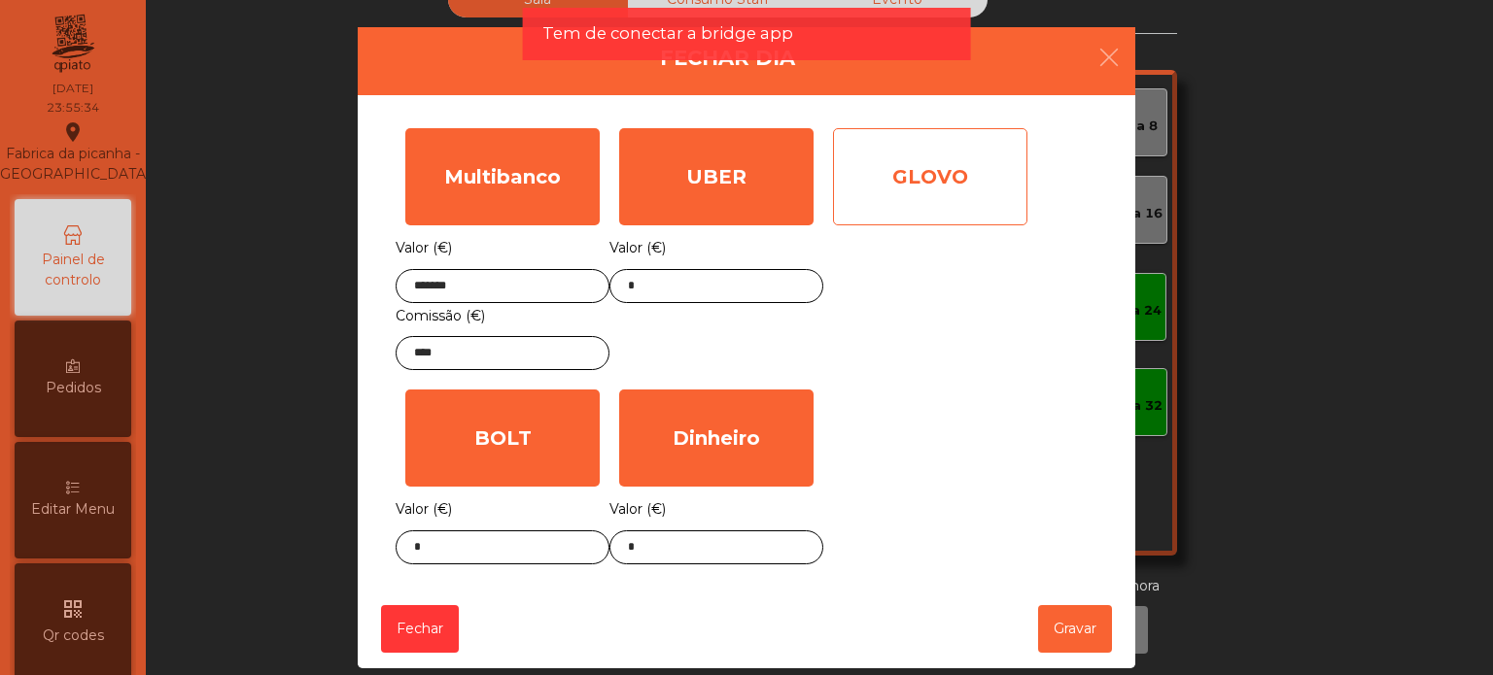
click at [910, 151] on div "GLOVO" at bounding box center [930, 176] width 194 height 97
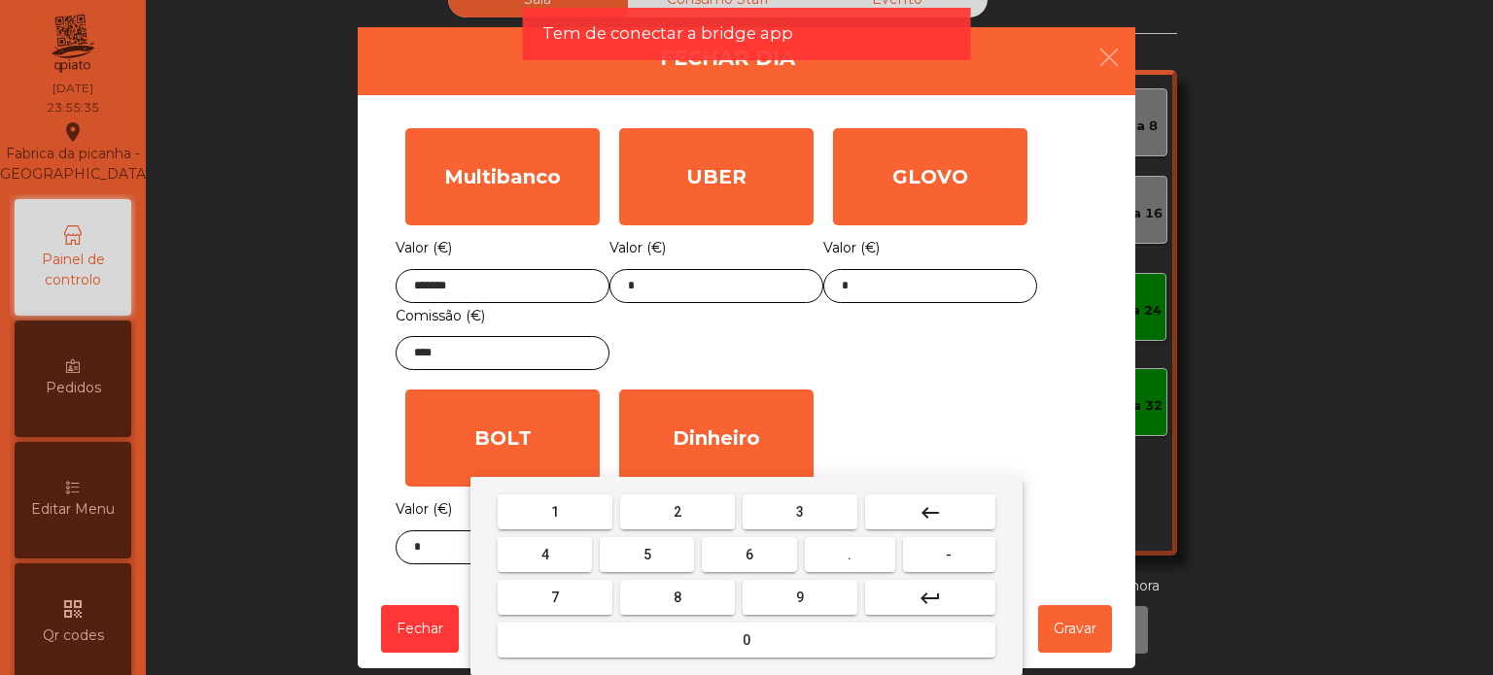
click at [692, 549] on body "Fabrica da picanha - [GEOGRAPHIC_DATA] location_on [DATE] 23:55:35 Painel de co…" at bounding box center [746, 337] width 1493 height 675
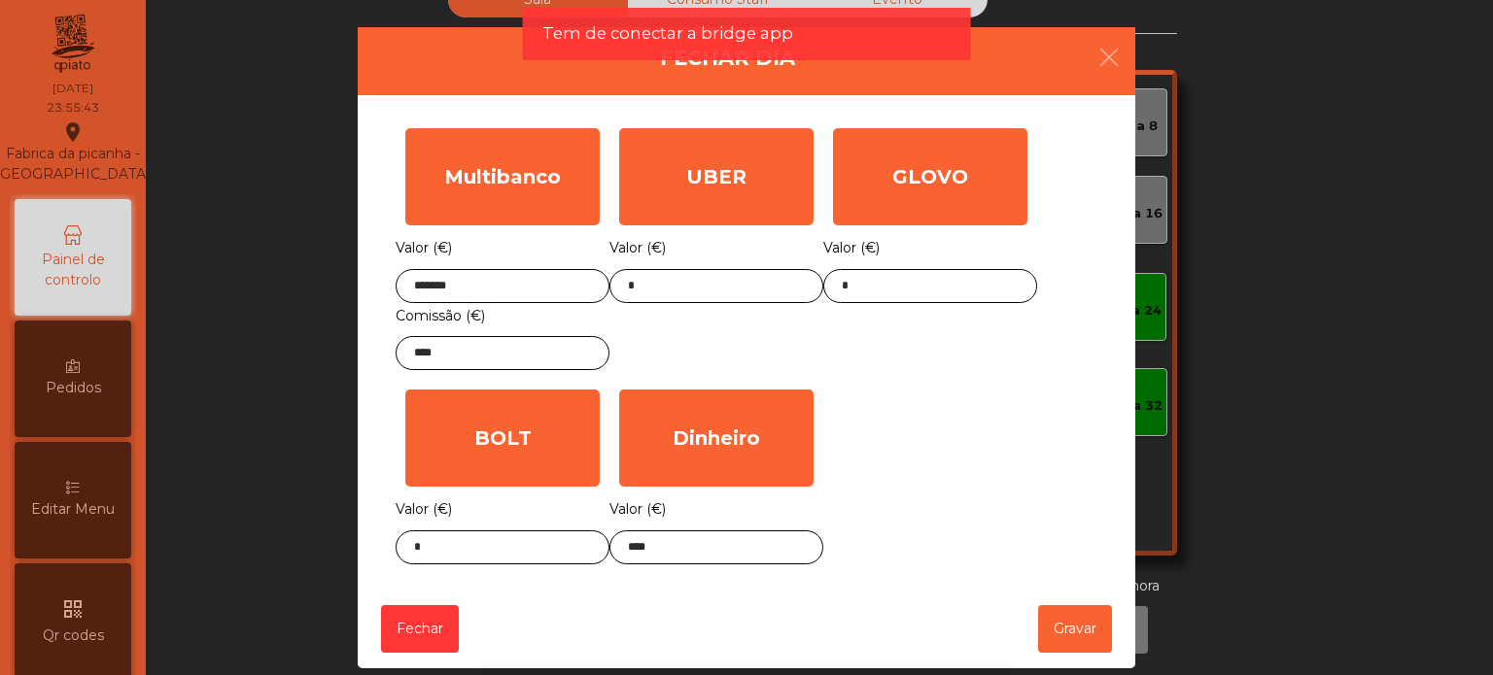
click at [884, 462] on div "Multibanco Valor (€) ******* Comissão (€) **** UBER Valor (€) * GLOVO Valor (€)…" at bounding box center [747, 347] width 702 height 456
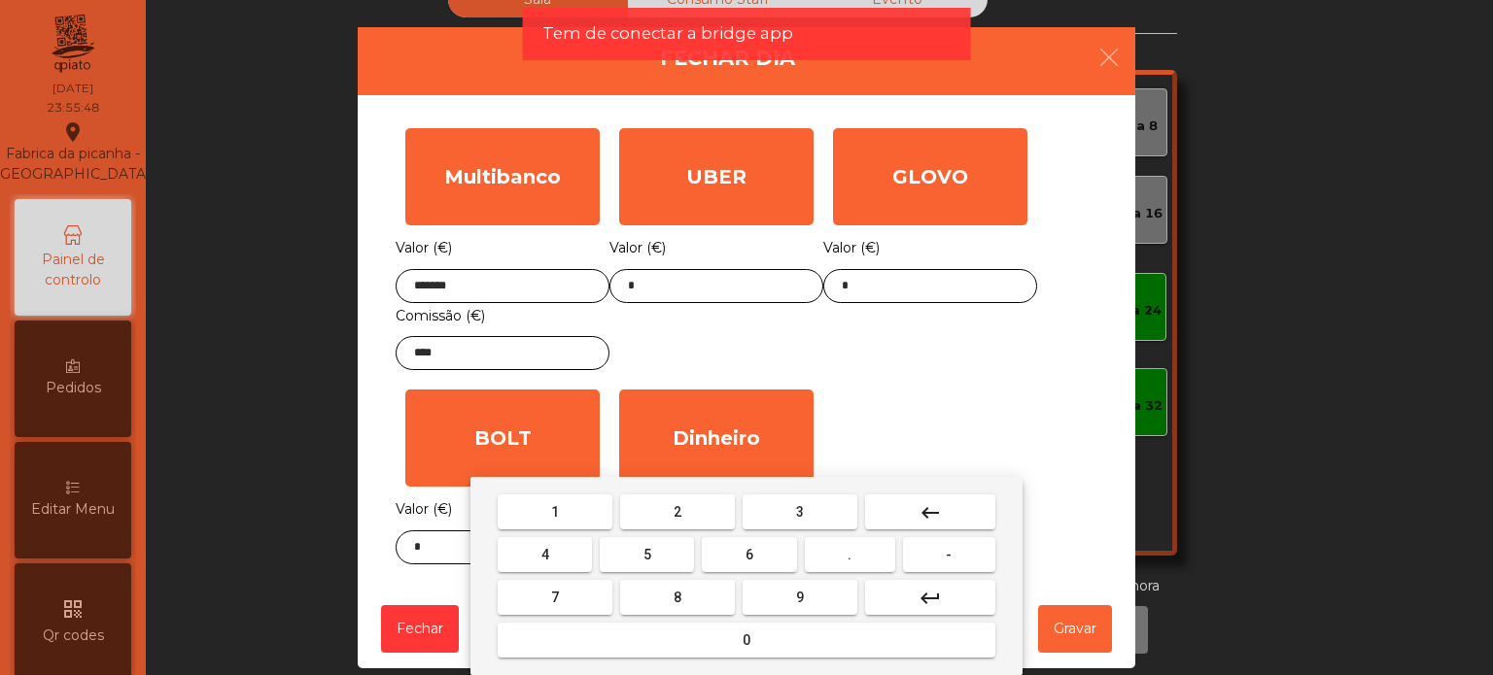
click at [671, 552] on body "Fabrica da picanha - [GEOGRAPHIC_DATA] location_on [DATE] 23:55:48 Painel de co…" at bounding box center [746, 337] width 1493 height 675
type input "******"
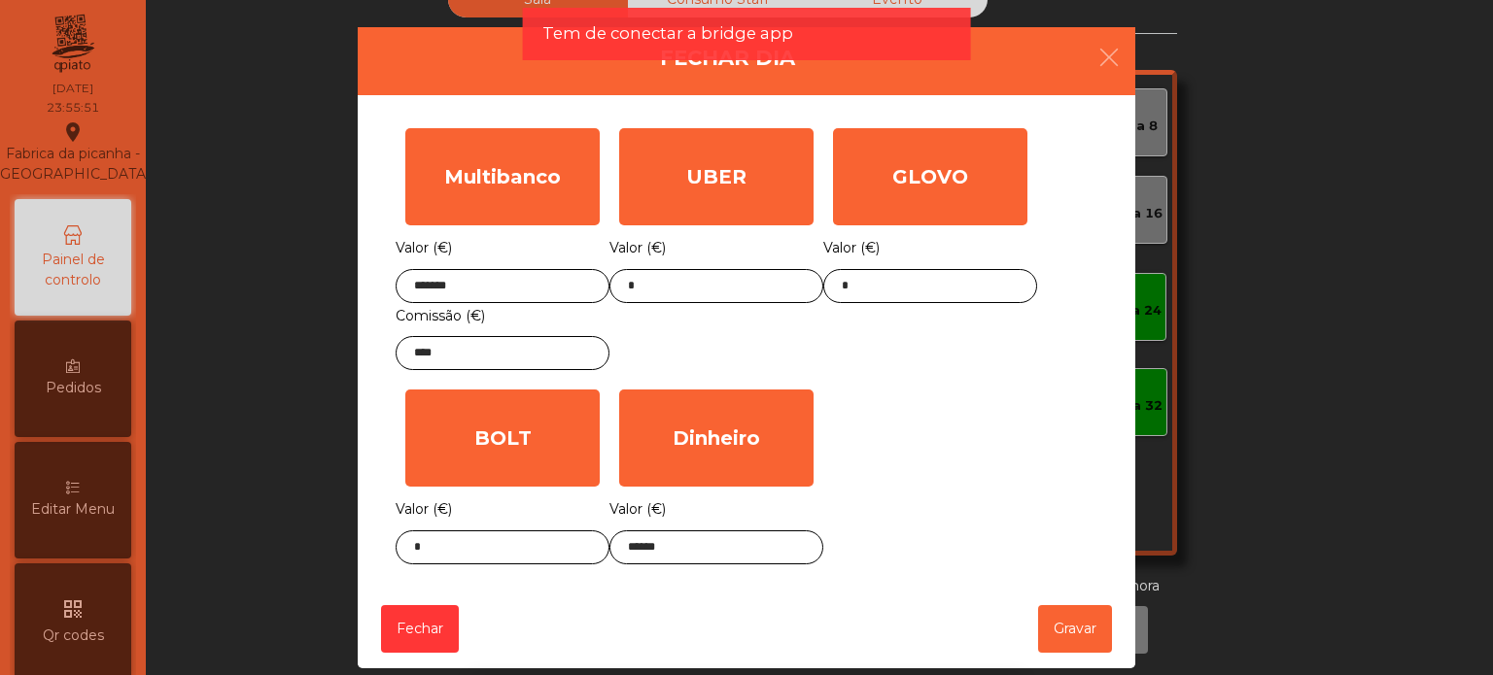
click at [947, 390] on div "Multibanco Valor (€) ******* Comissão (€) **** UBER Valor (€) * GLOVO Valor (€)…" at bounding box center [747, 347] width 702 height 456
click at [1064, 617] on button "Gravar" at bounding box center [1075, 629] width 74 height 48
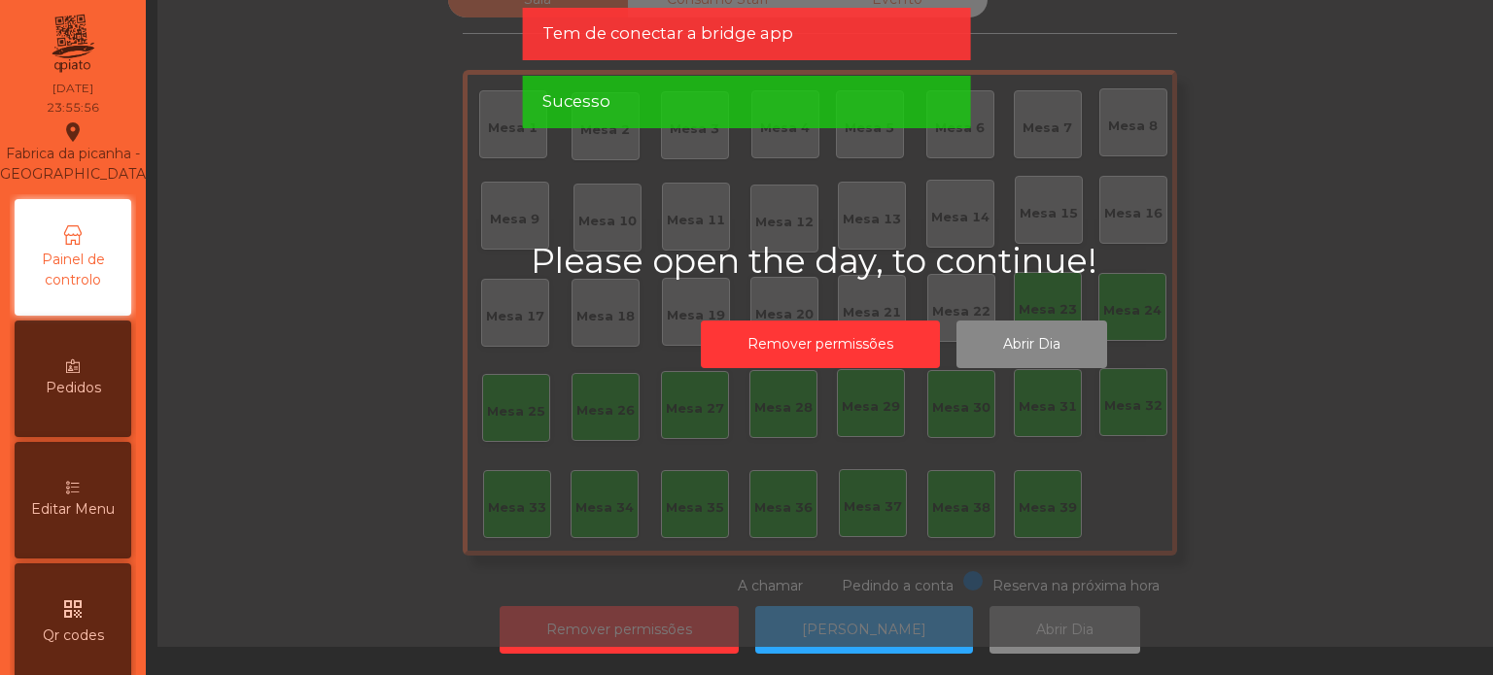
click at [640, 52] on div "Tem de conectar a bridge app" at bounding box center [747, 34] width 448 height 52
